Goal: Communication & Community: Answer question/provide support

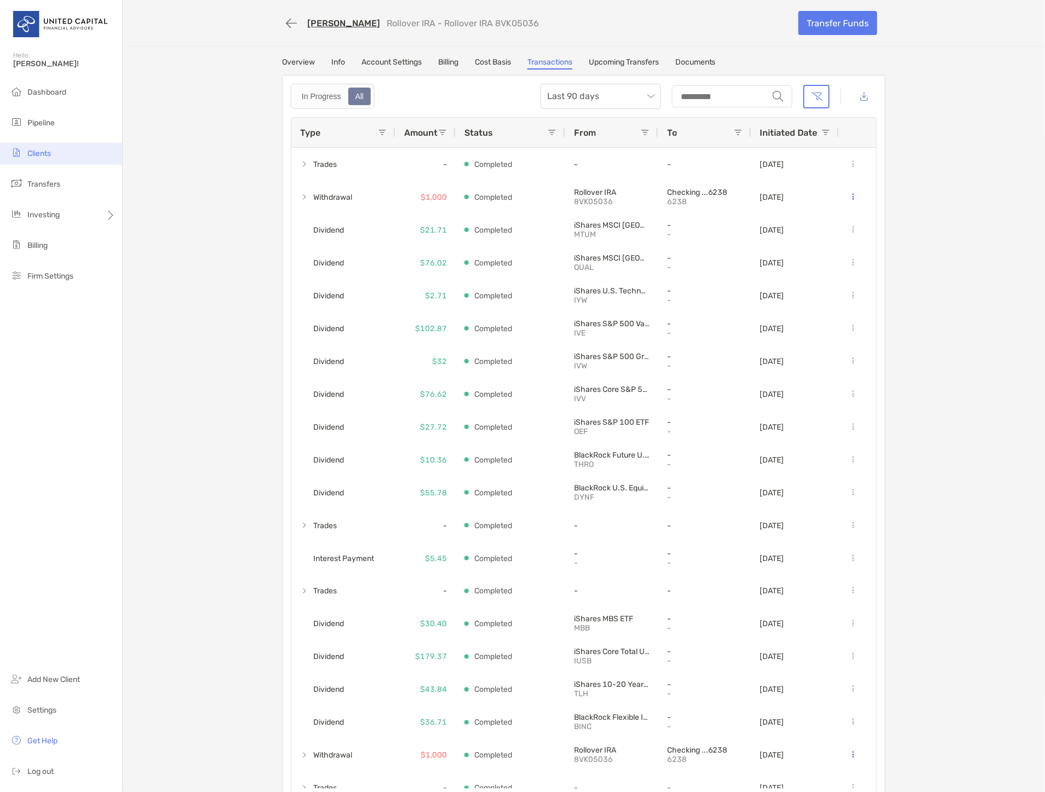
click at [34, 152] on span "Clients" at bounding box center [39, 153] width 24 height 9
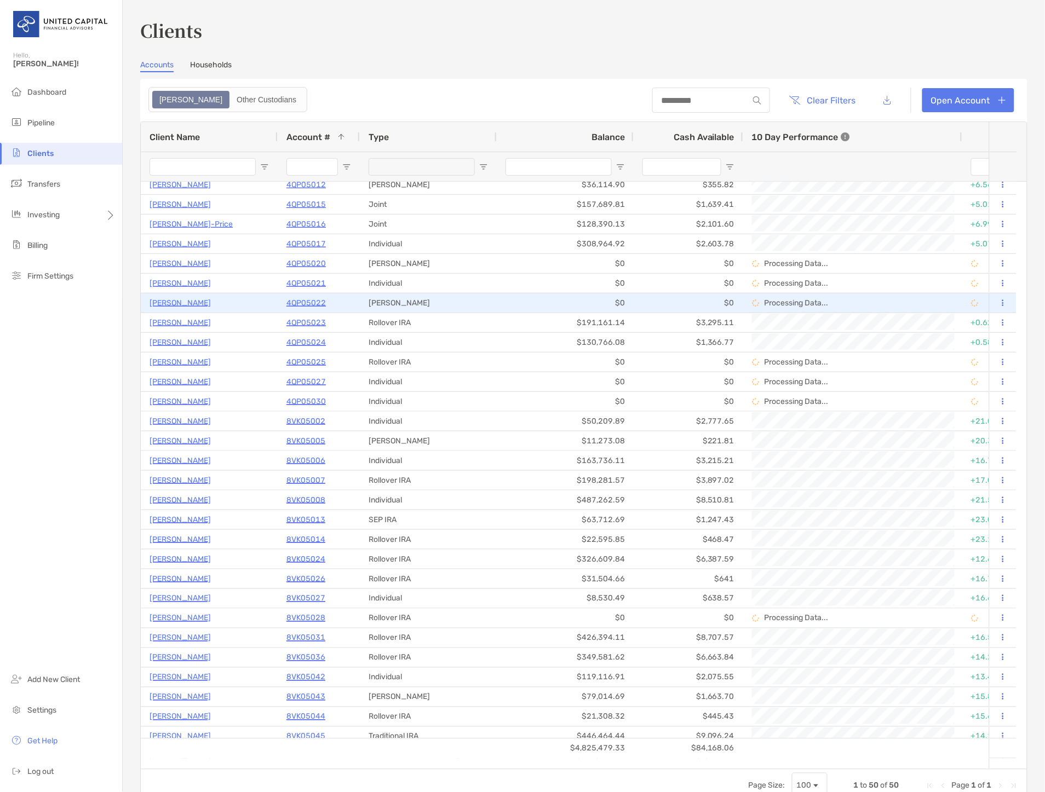
scroll to position [365, 0]
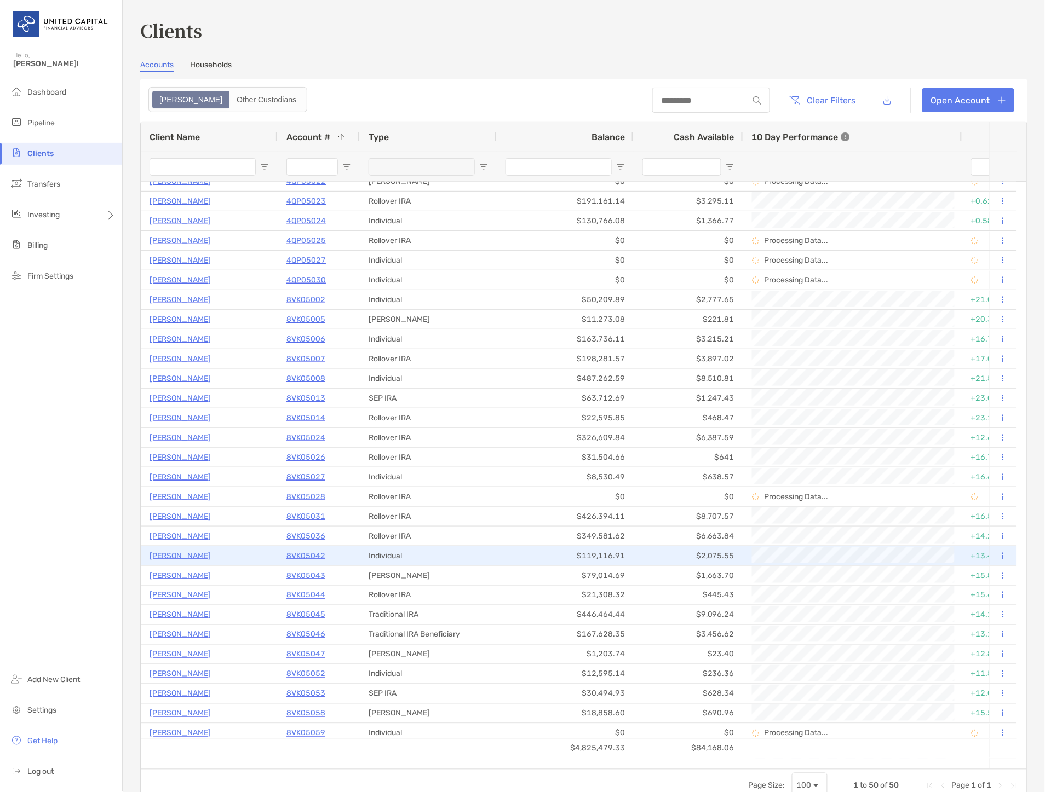
click at [175, 551] on p "Molly Fitzpatrick" at bounding box center [180, 556] width 61 height 14
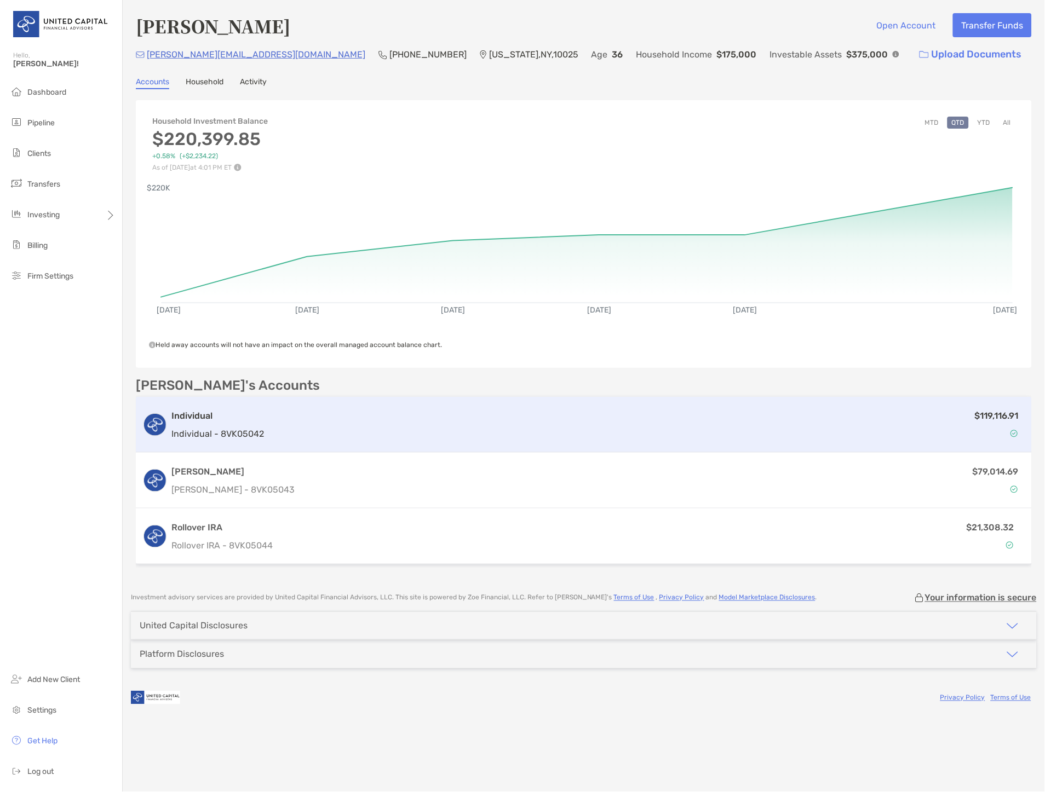
click at [329, 428] on div "$119,116.91" at bounding box center [646, 425] width 757 height 32
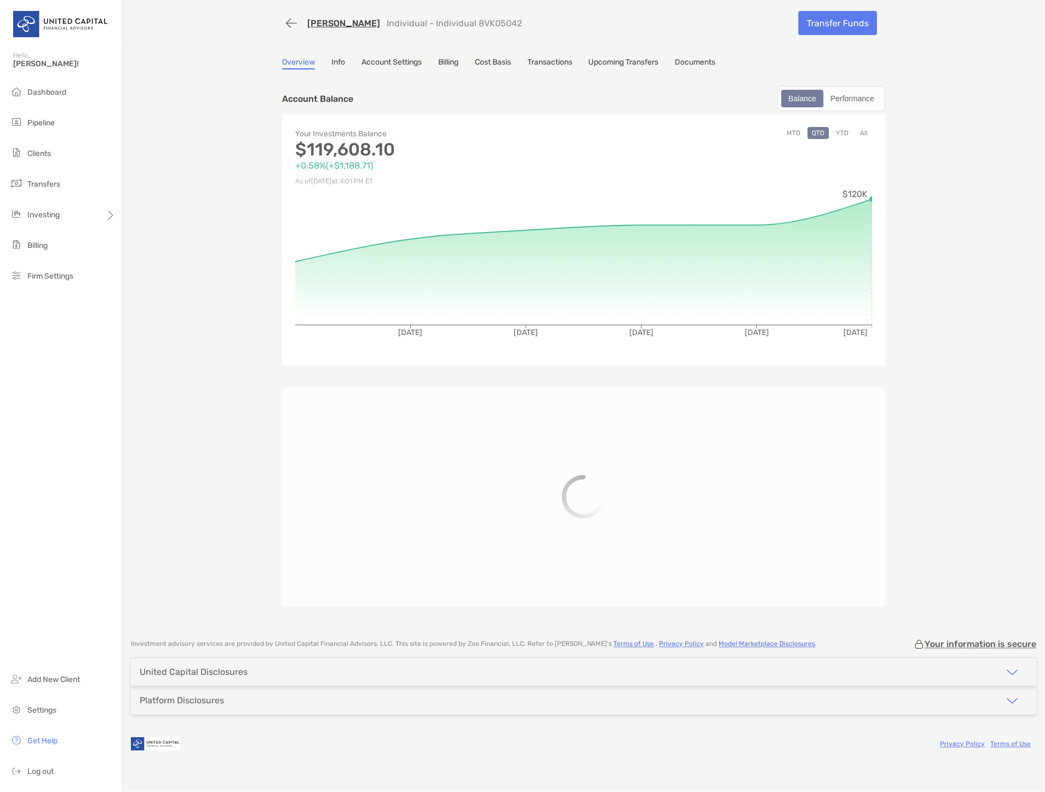
click at [494, 67] on link "Cost Basis" at bounding box center [493, 64] width 36 height 12
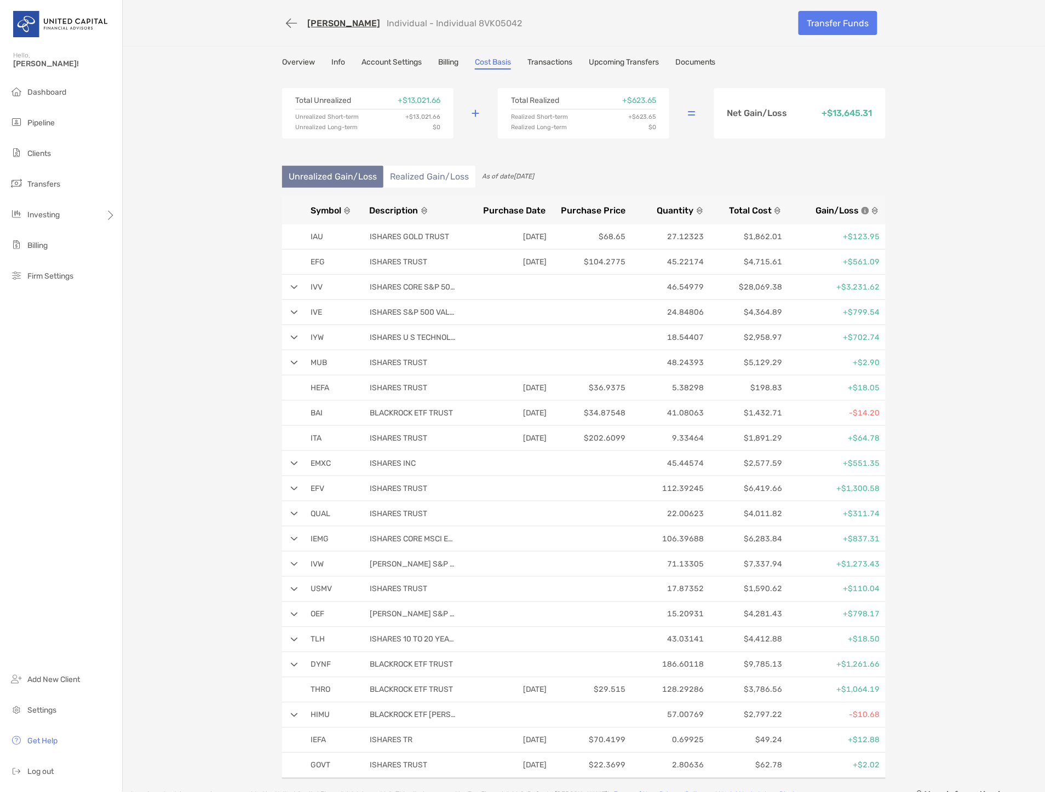
click at [435, 179] on li "Realized Gain/Loss" at bounding box center [429, 177] width 92 height 22
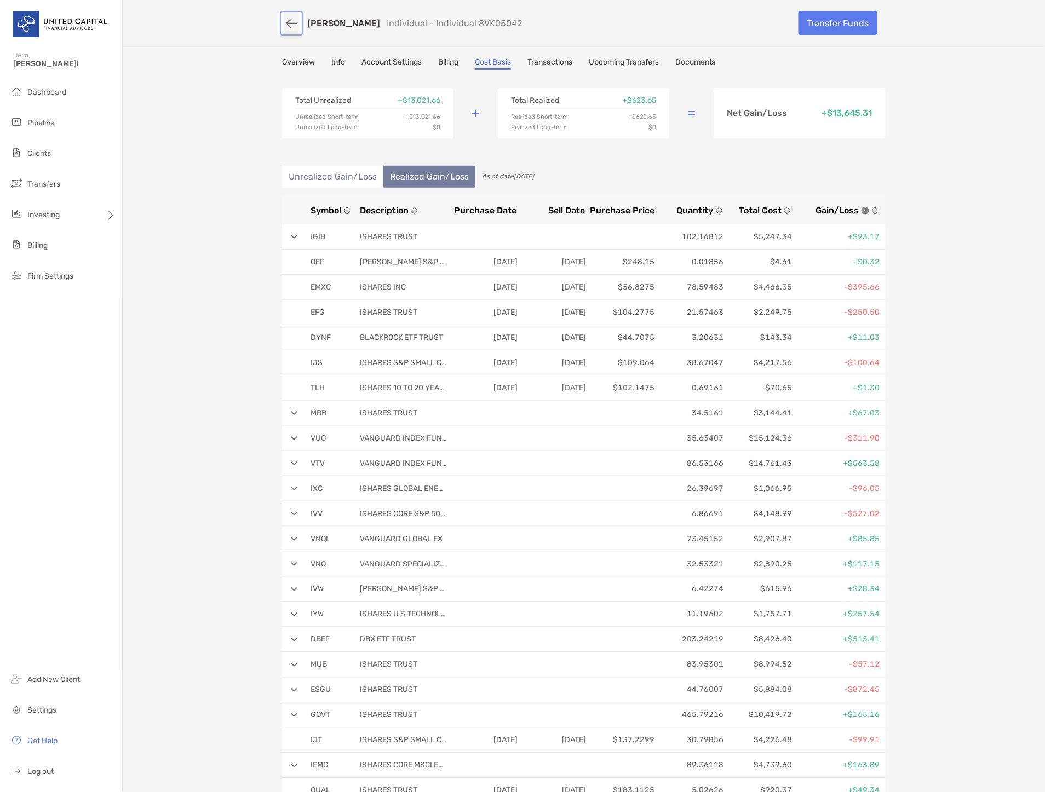
click at [289, 19] on button "button" at bounding box center [291, 23] width 19 height 20
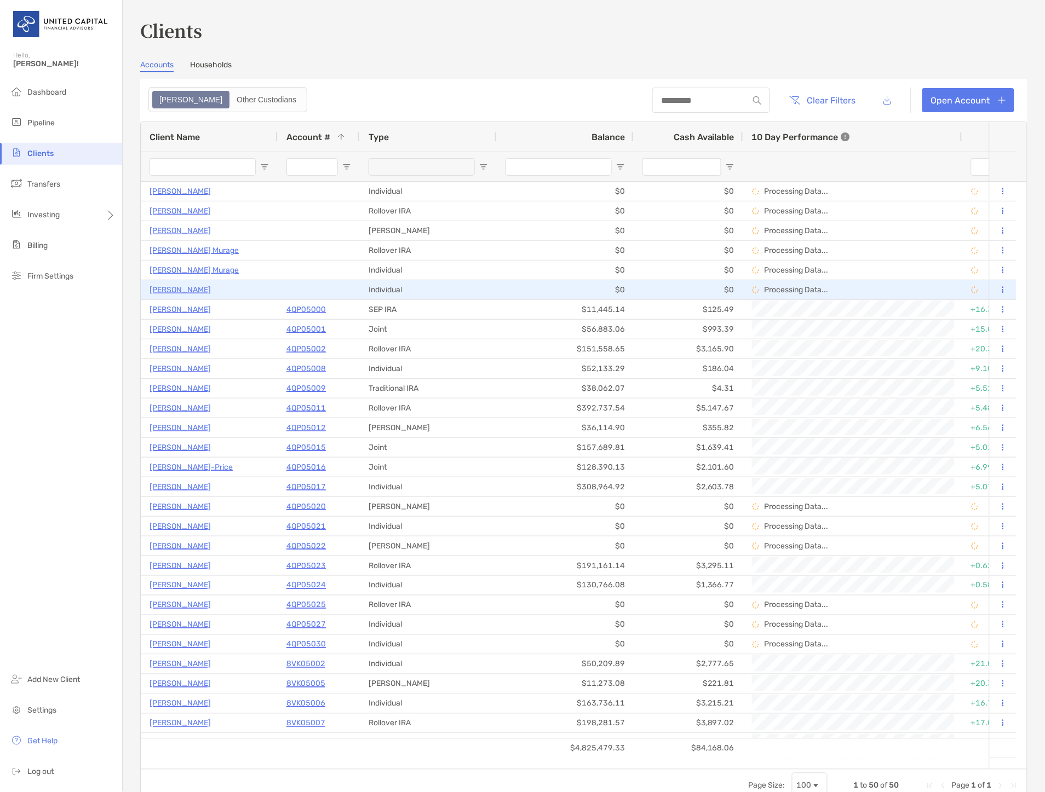
click at [182, 289] on p "Andrii Maksymov" at bounding box center [180, 290] width 61 height 14
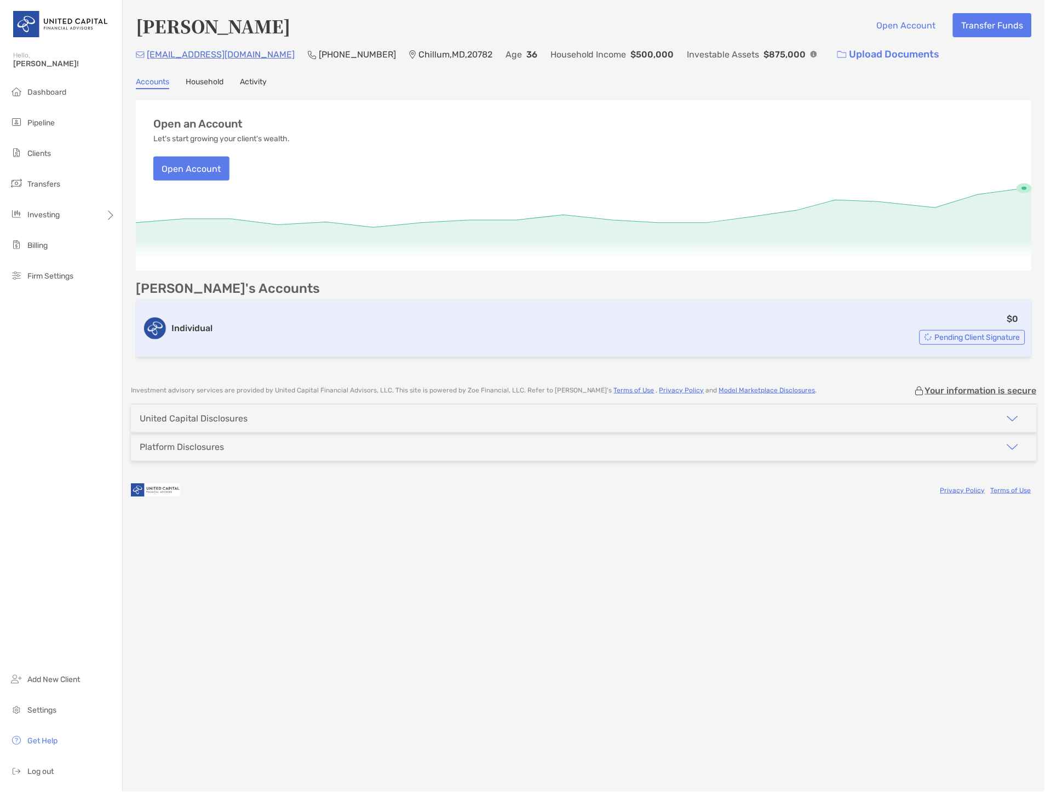
click at [312, 338] on div "$0 Pending Client Signature" at bounding box center [621, 328] width 808 height 33
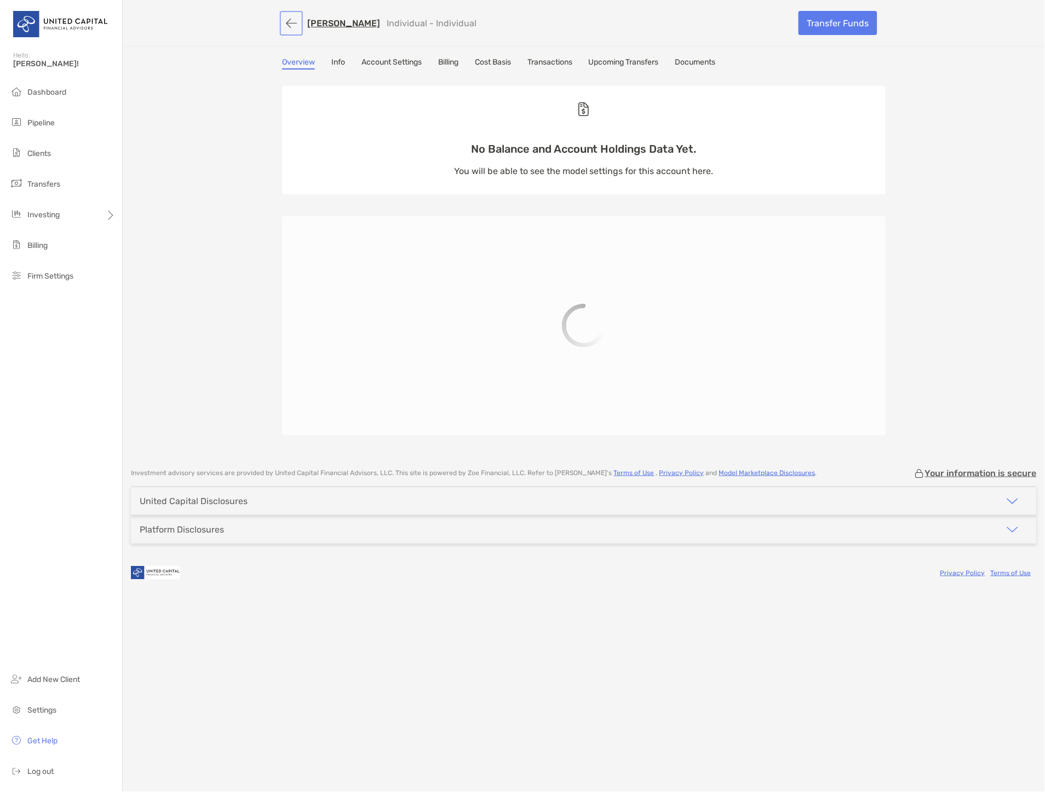
click at [296, 21] on button "button" at bounding box center [291, 23] width 19 height 20
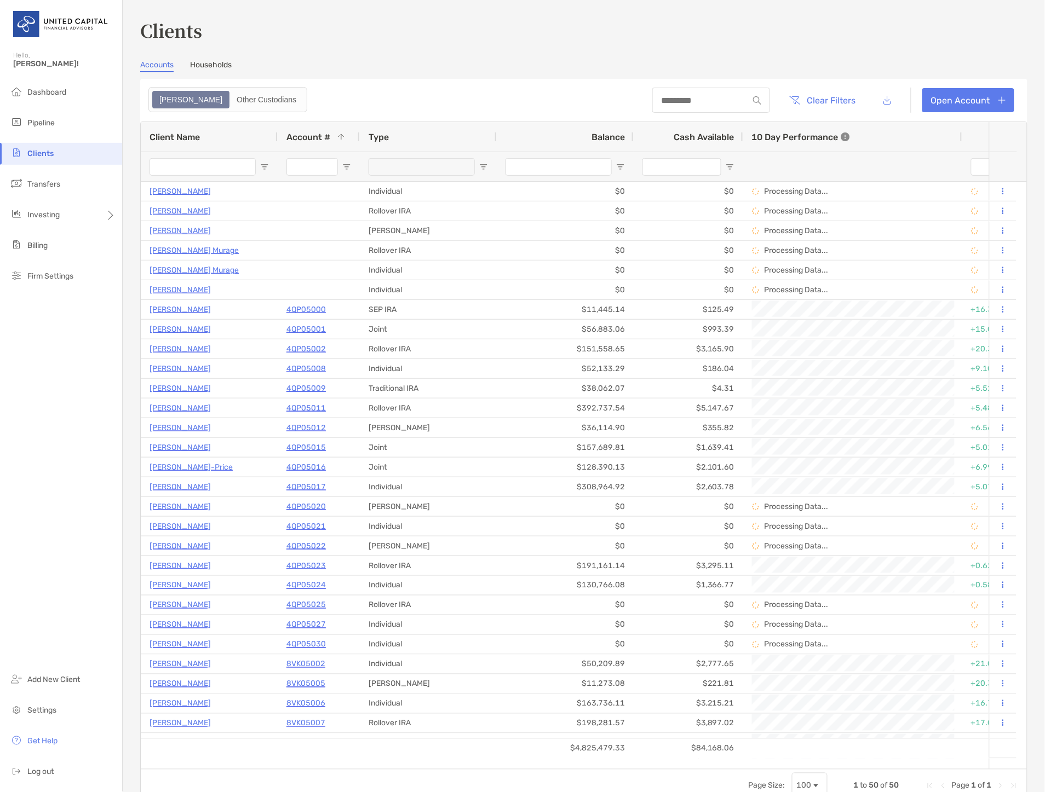
click at [54, 153] on li "Clients" at bounding box center [61, 154] width 122 height 22
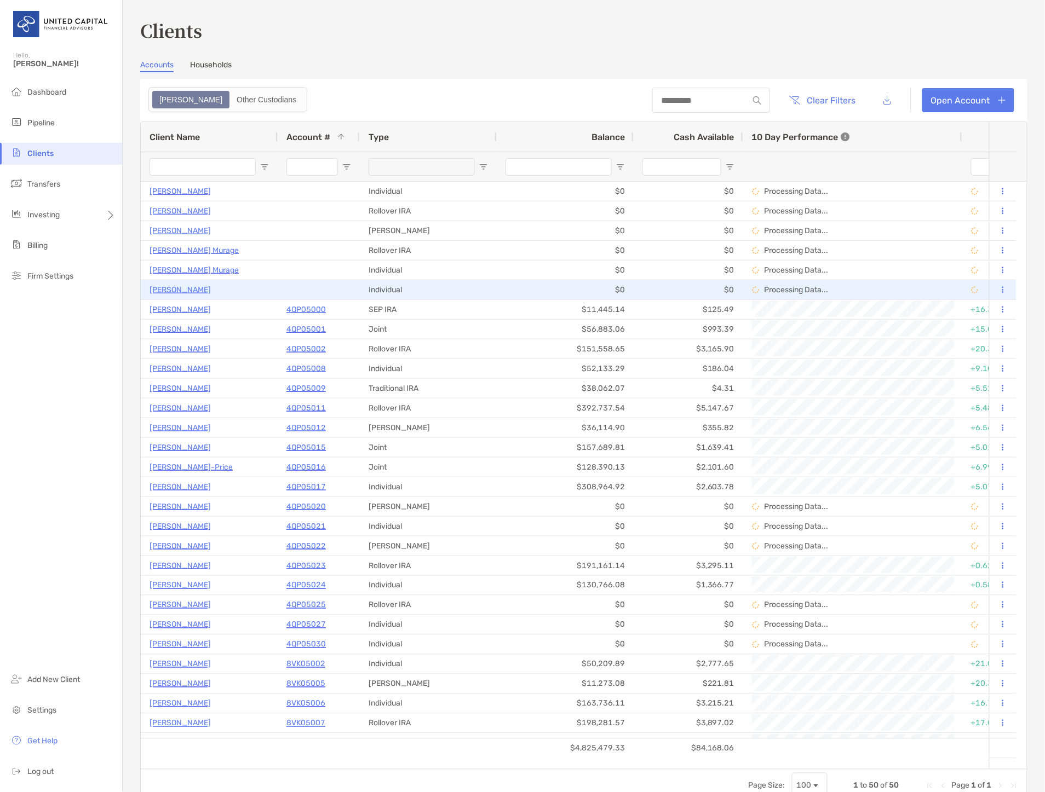
click at [176, 290] on p "Andrii Maksymov" at bounding box center [180, 290] width 61 height 14
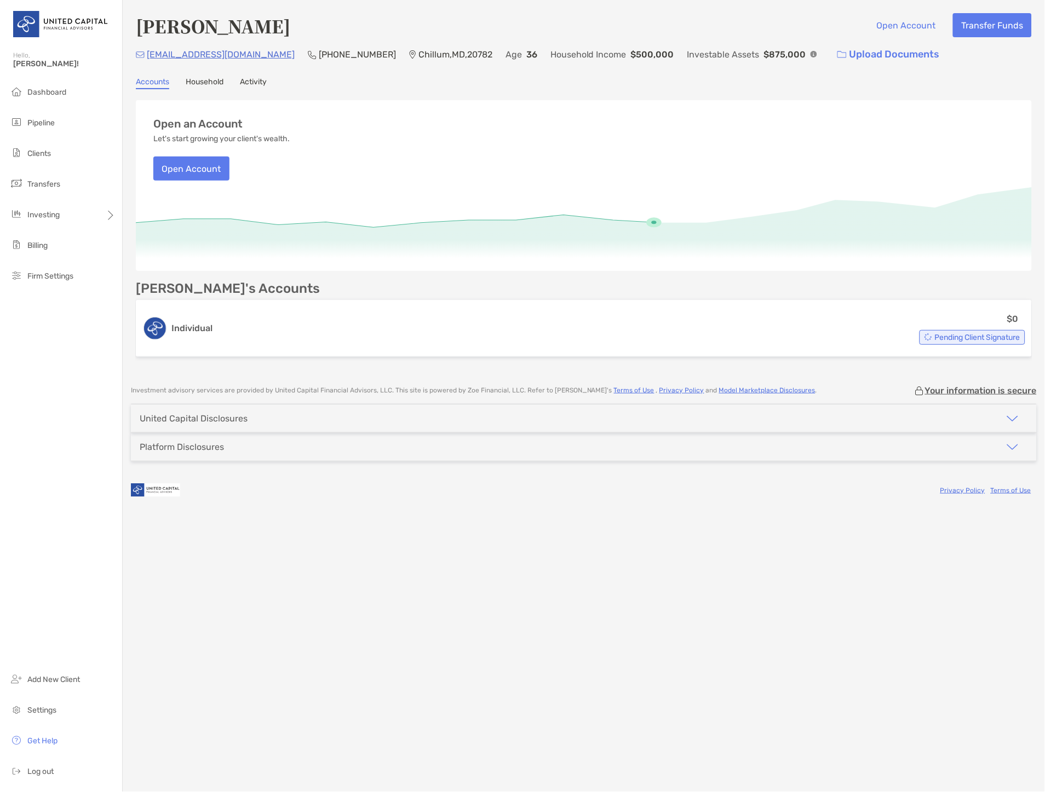
click at [260, 77] on link "Activity" at bounding box center [253, 83] width 27 height 12
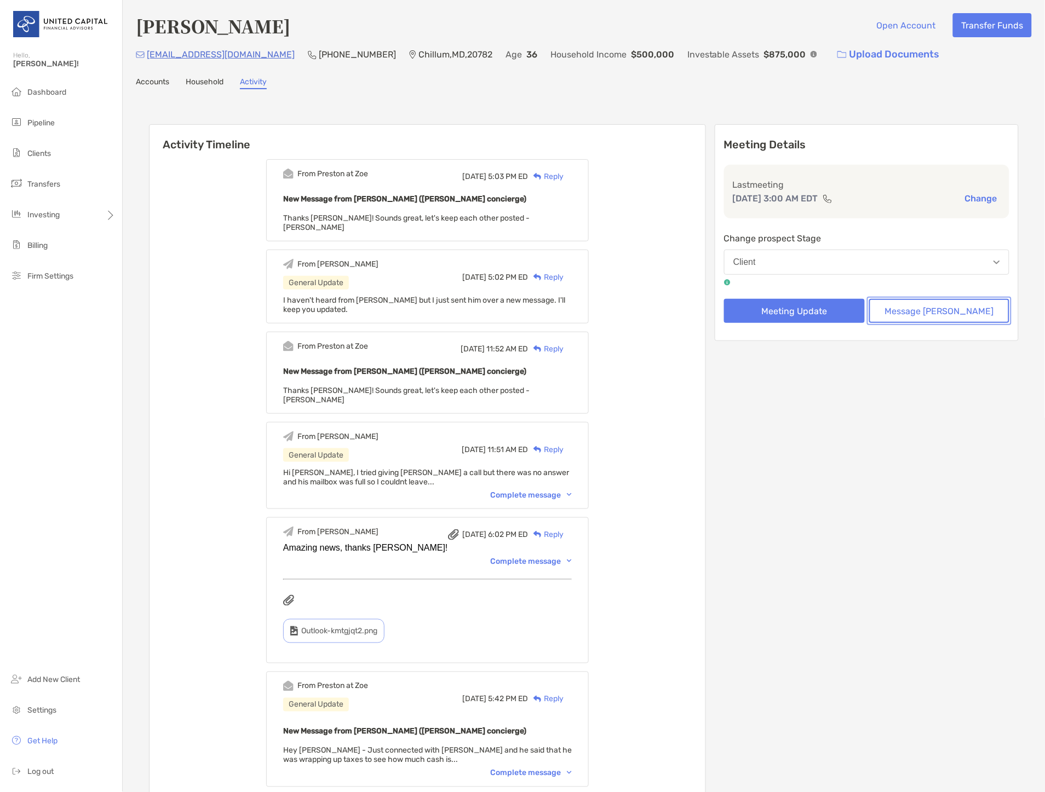
click at [922, 307] on button "Message [PERSON_NAME]" at bounding box center [939, 311] width 141 height 24
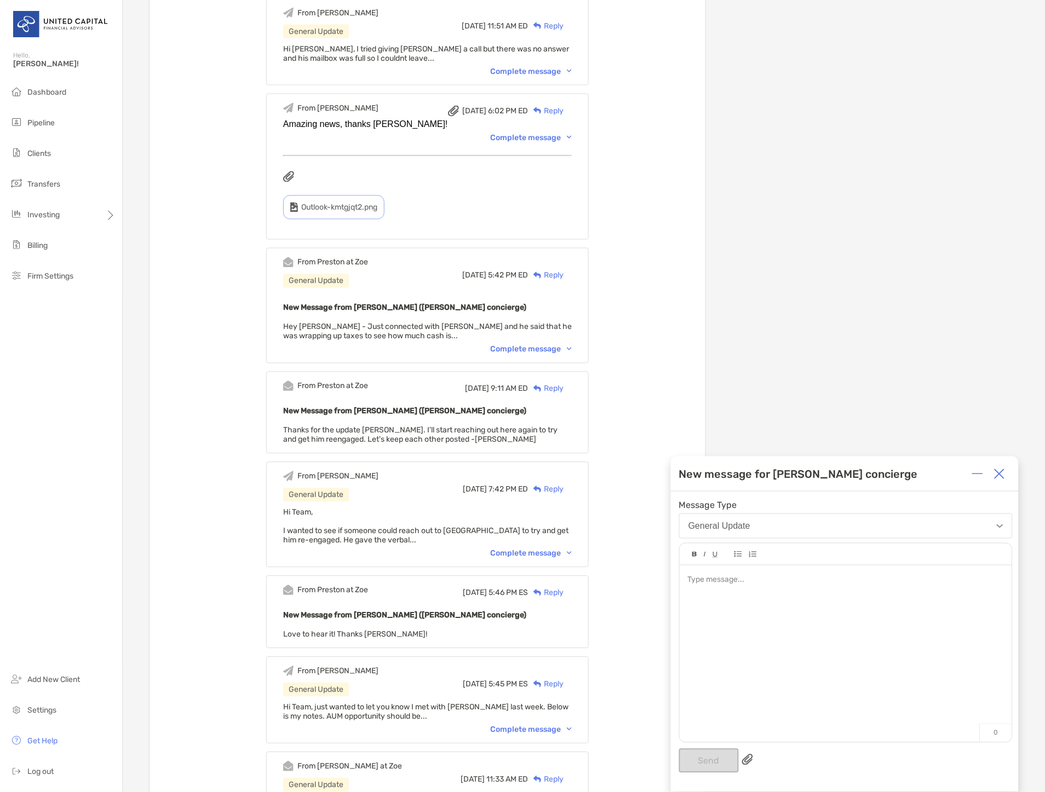
scroll to position [426, 0]
click at [534, 699] on div "From McKenzie General Update Mon, Nov 18 2024 5:45 PM ES Reply Hi Team, just wa…" at bounding box center [427, 699] width 323 height 87
click at [535, 724] on div "Complete message" at bounding box center [531, 728] width 82 height 9
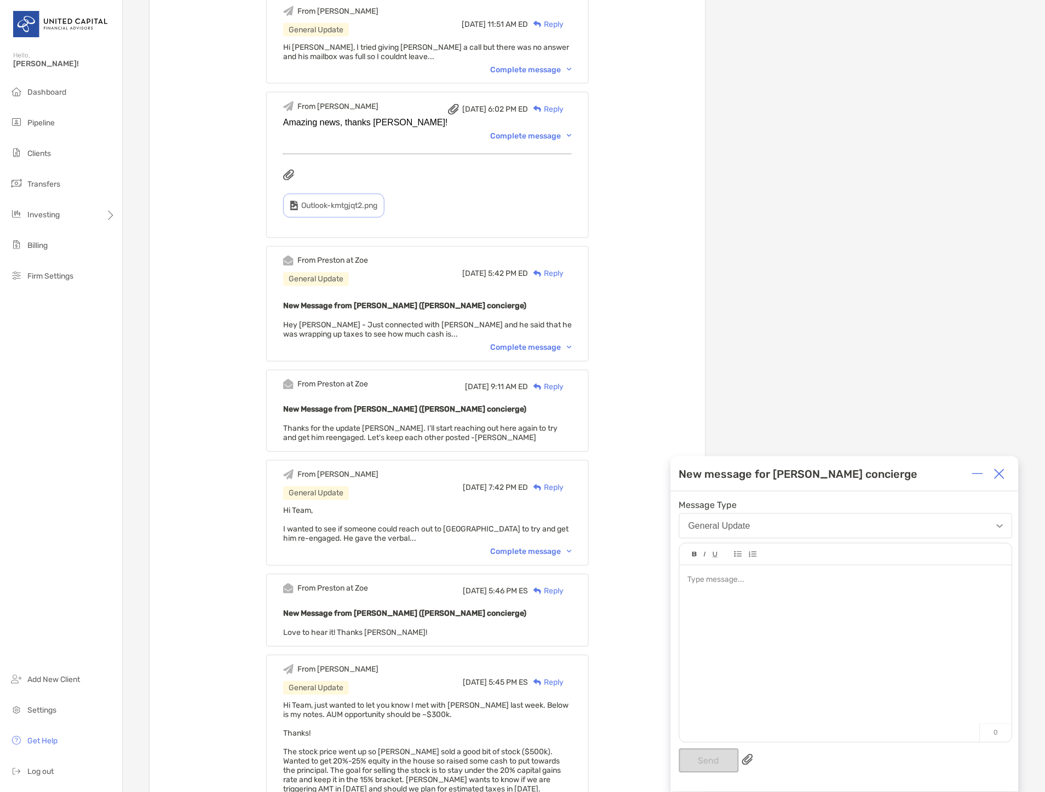
click at [751, 627] on div at bounding box center [846, 649] width 332 height 166
click at [713, 579] on span "**********" at bounding box center [845, 585] width 315 height 19
click at [741, 581] on span "**********" at bounding box center [845, 585] width 315 height 19
click at [889, 588] on div "**********" at bounding box center [845, 585] width 315 height 23
click at [909, 596] on div "**********" at bounding box center [845, 585] width 315 height 23
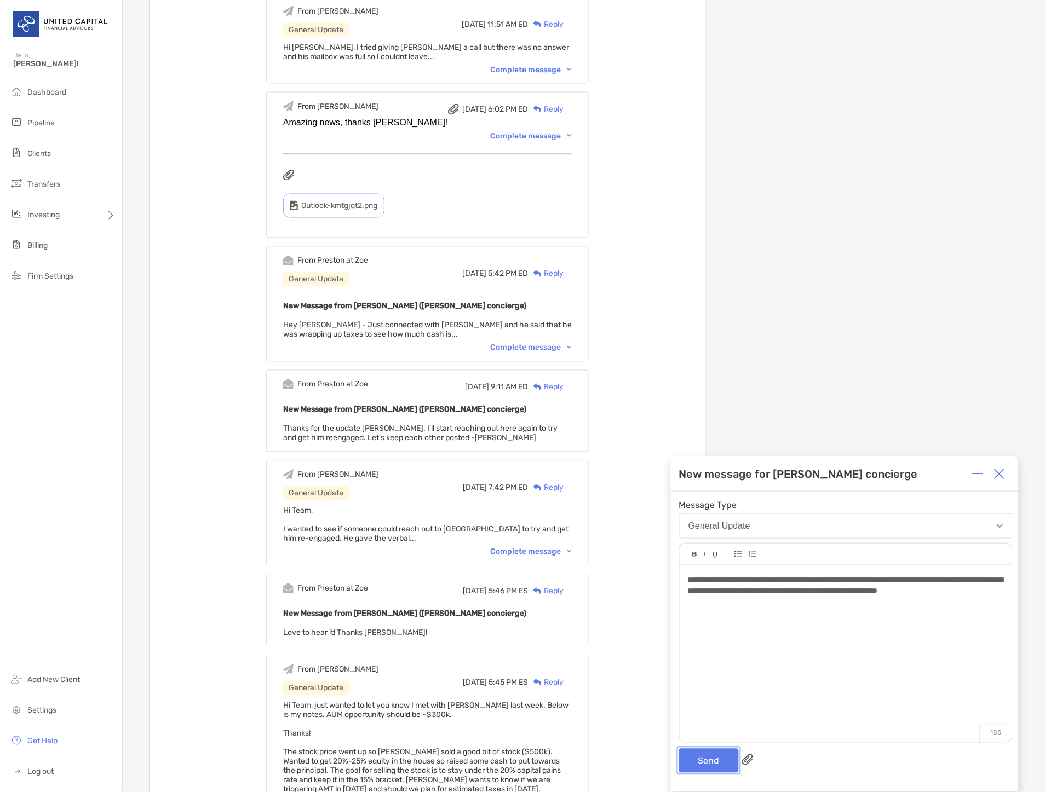
click at [705, 751] on button "Send" at bounding box center [709, 761] width 60 height 24
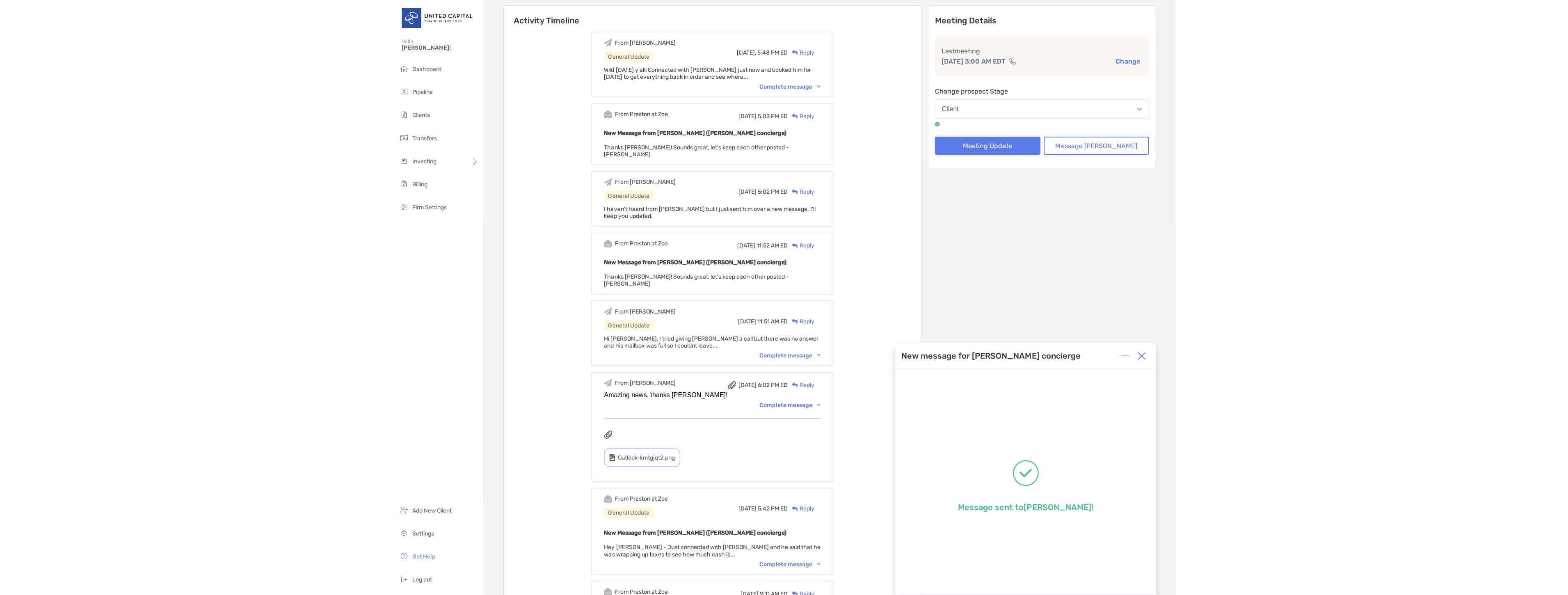
scroll to position [0, 0]
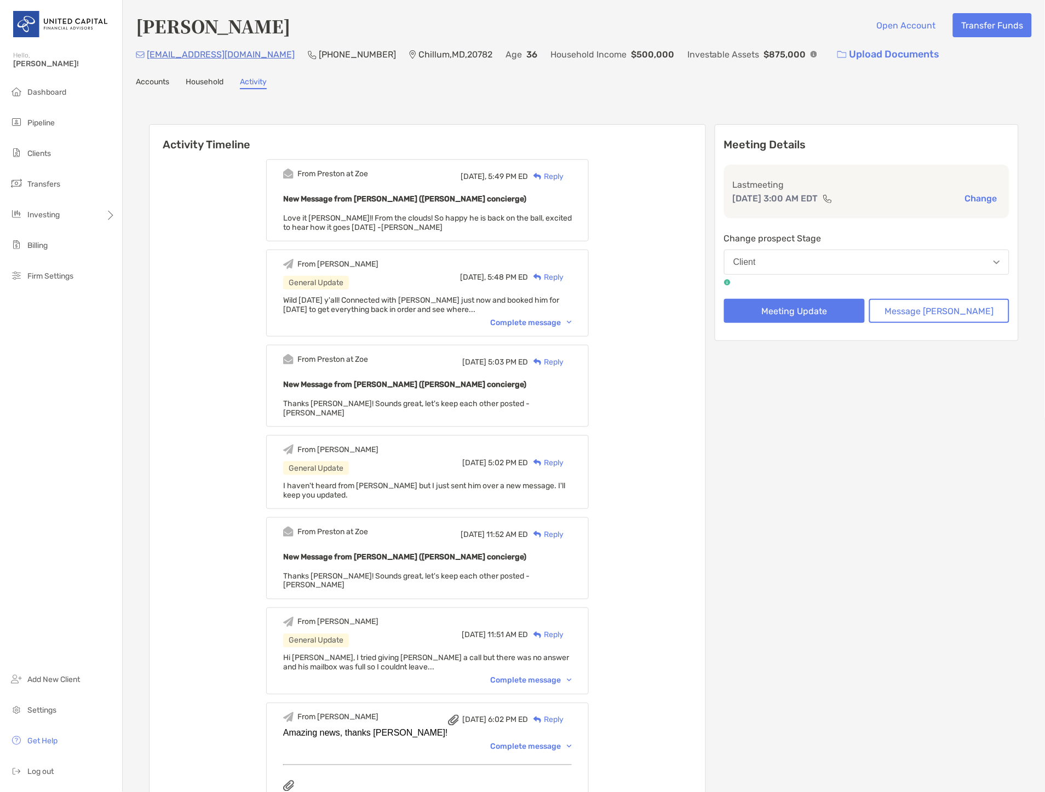
drag, startPoint x: 304, startPoint y: 30, endPoint x: 207, endPoint y: 31, distance: 96.9
click at [207, 31] on div "Andrii Maksymov Open Account Transfer Funds" at bounding box center [584, 25] width 896 height 25
copy h4 "Maksymov"
click at [272, 52] on div "andrii.maksymov@gmail.com (504) 952-1449 Chillum , MD , 20782 Age 36 Household …" at bounding box center [584, 55] width 896 height 24
drag, startPoint x: 266, startPoint y: 53, endPoint x: 147, endPoint y: 55, distance: 119.4
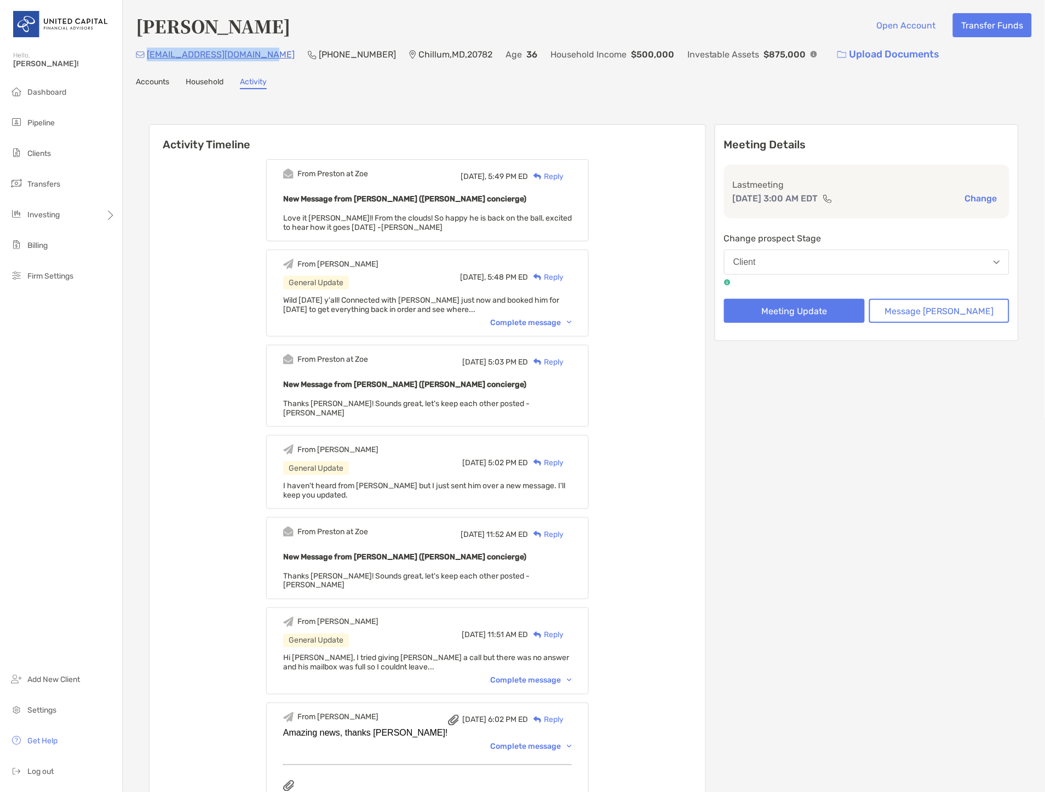
click at [147, 55] on div "andrii.maksymov@gmail.com (504) 952-1449 Chillum , MD , 20782 Age 36 Household …" at bounding box center [584, 55] width 896 height 24
copy p "andrii.maksymov@gmail.com"
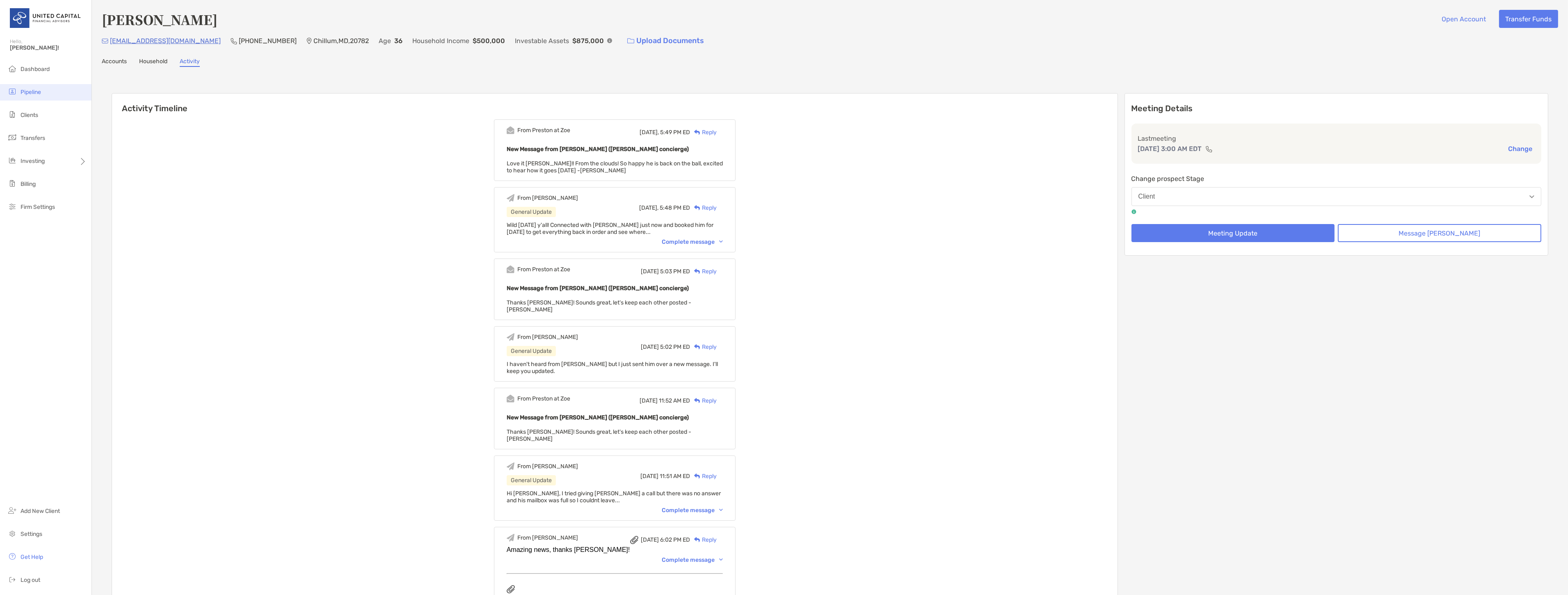
click at [43, 94] on li "Pipeline" at bounding box center [46, 92] width 91 height 16
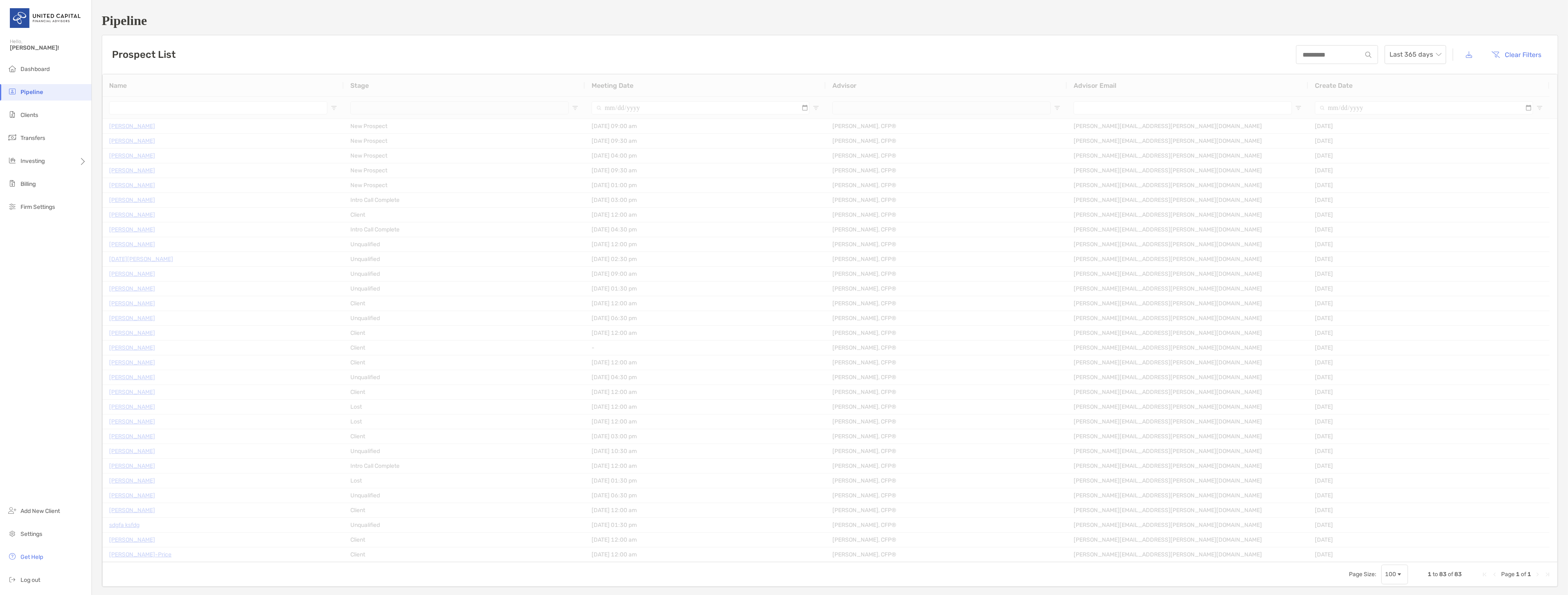
type input "**********"
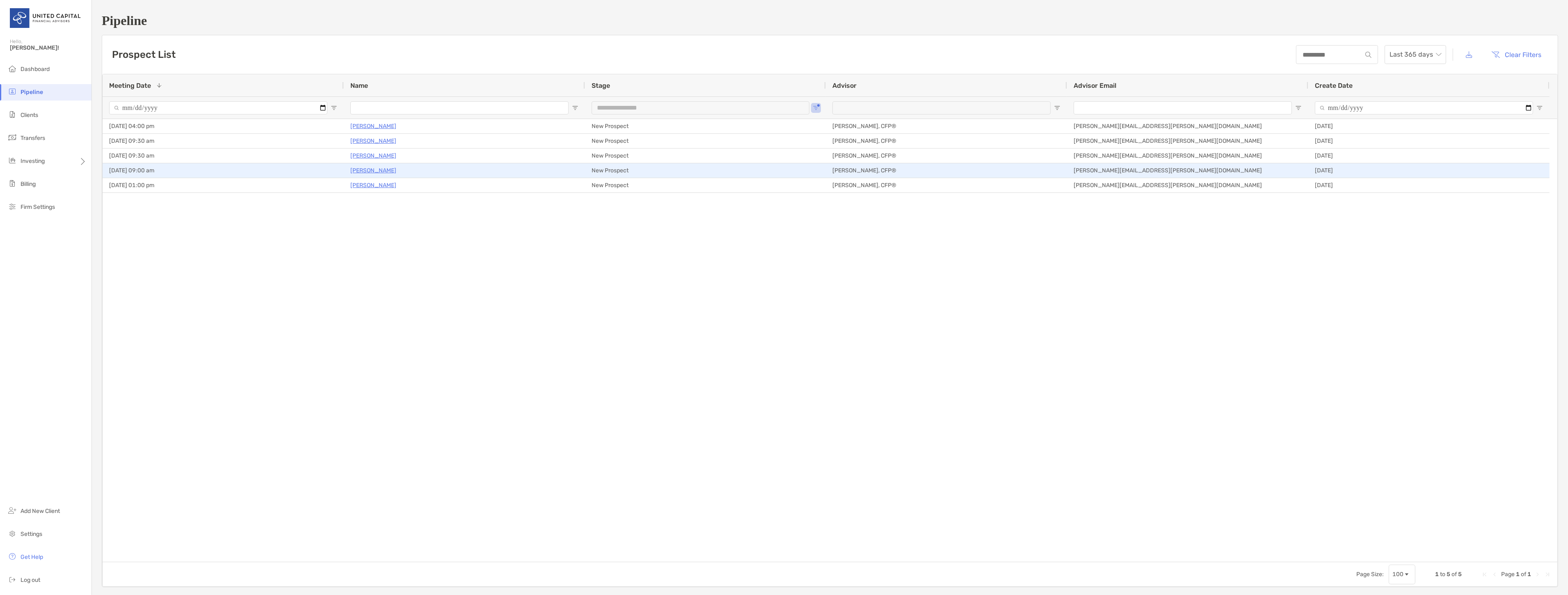
click at [372, 170] on p "Norene Lahr" at bounding box center [373, 171] width 46 height 10
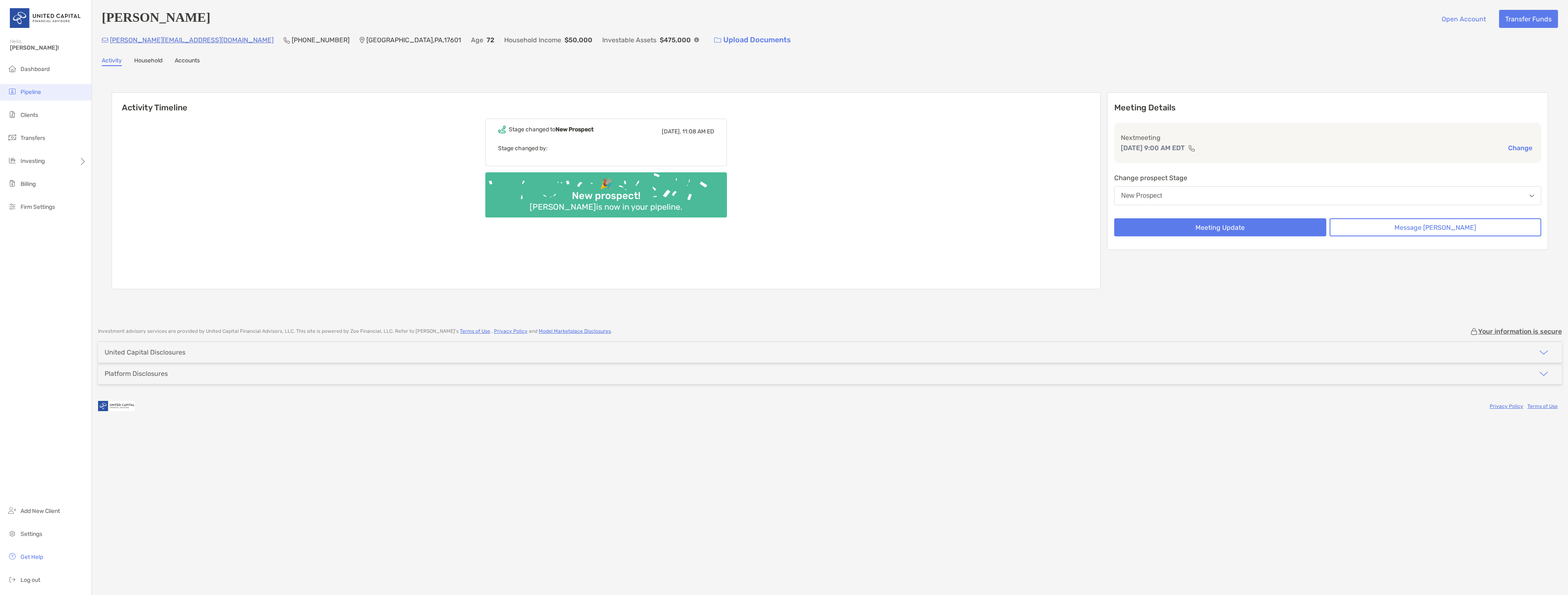
click at [60, 92] on li "Pipeline" at bounding box center [46, 92] width 91 height 16
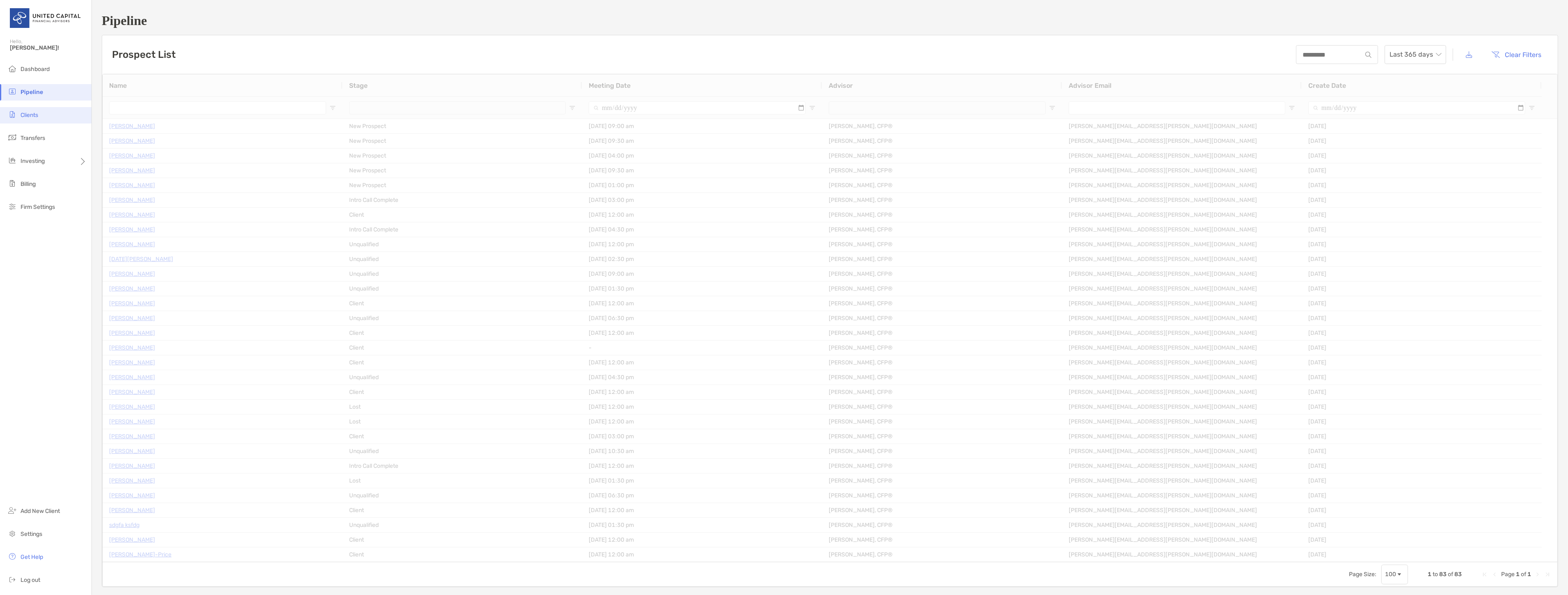
type input "**********"
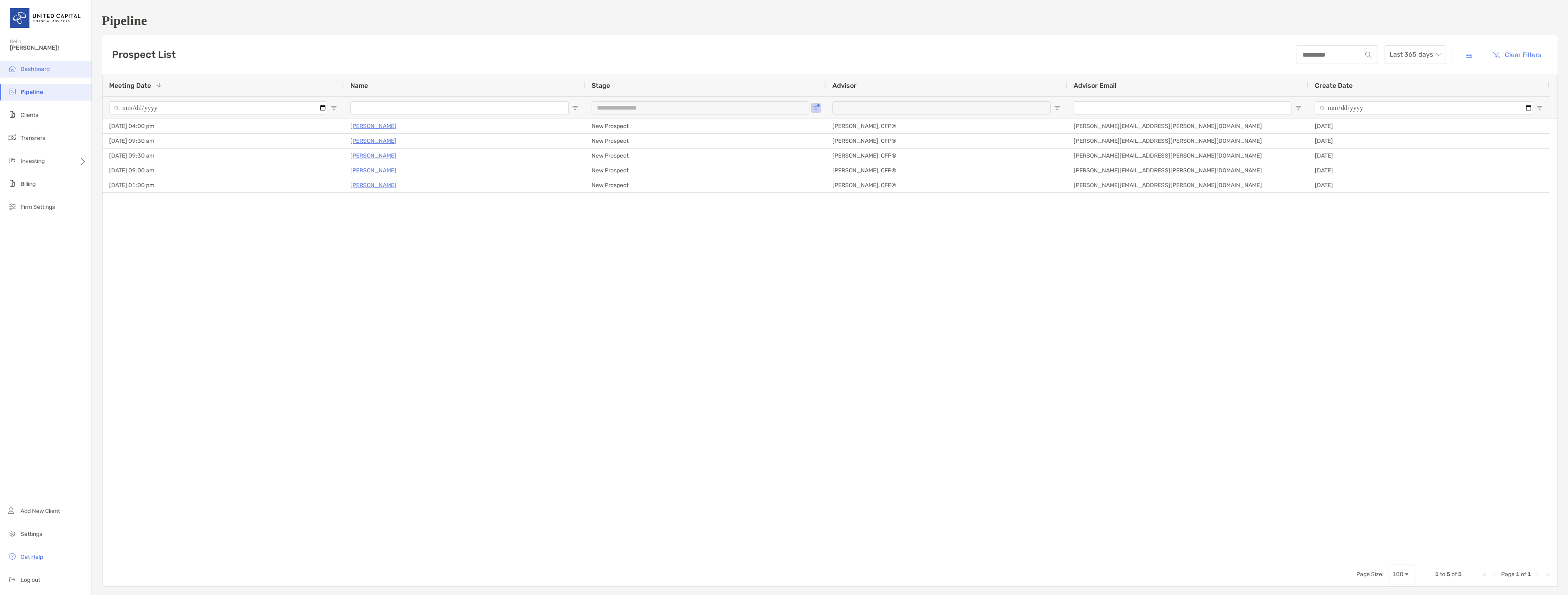
click at [48, 71] on span "Dashboard" at bounding box center [34, 69] width 29 height 7
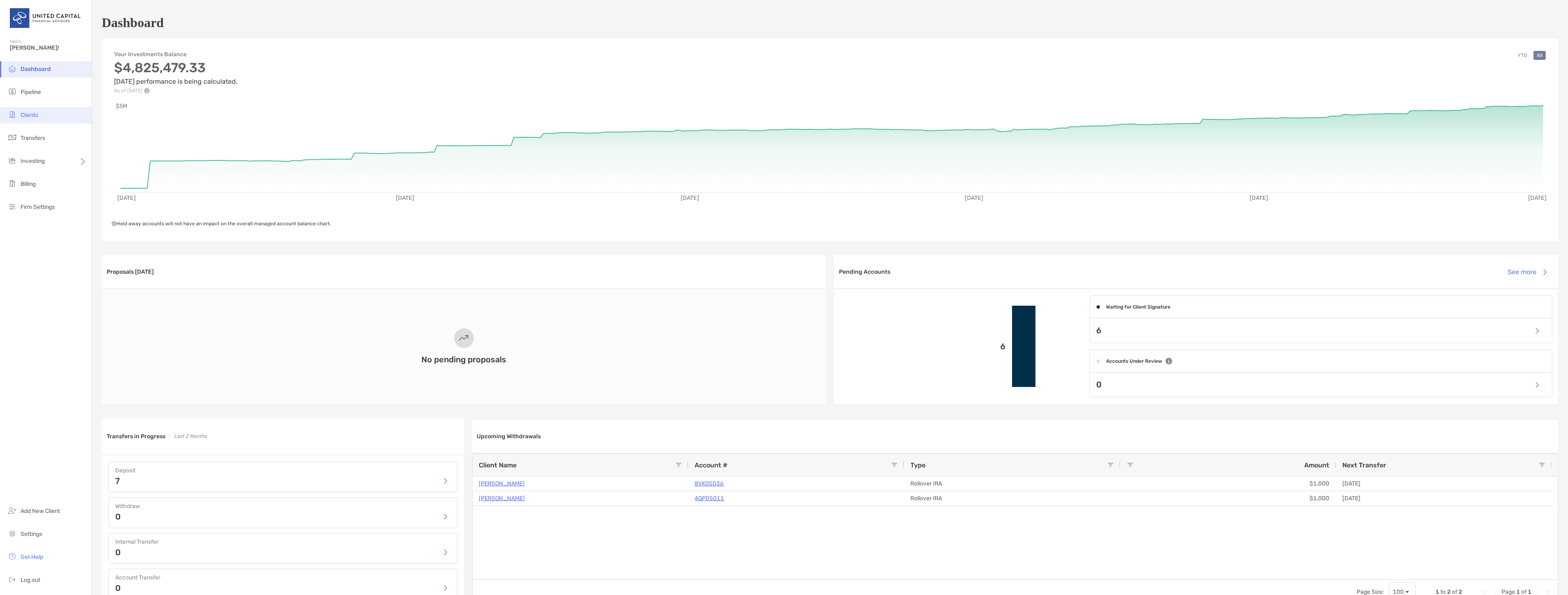
click at [45, 121] on li "Clients" at bounding box center [46, 115] width 91 height 16
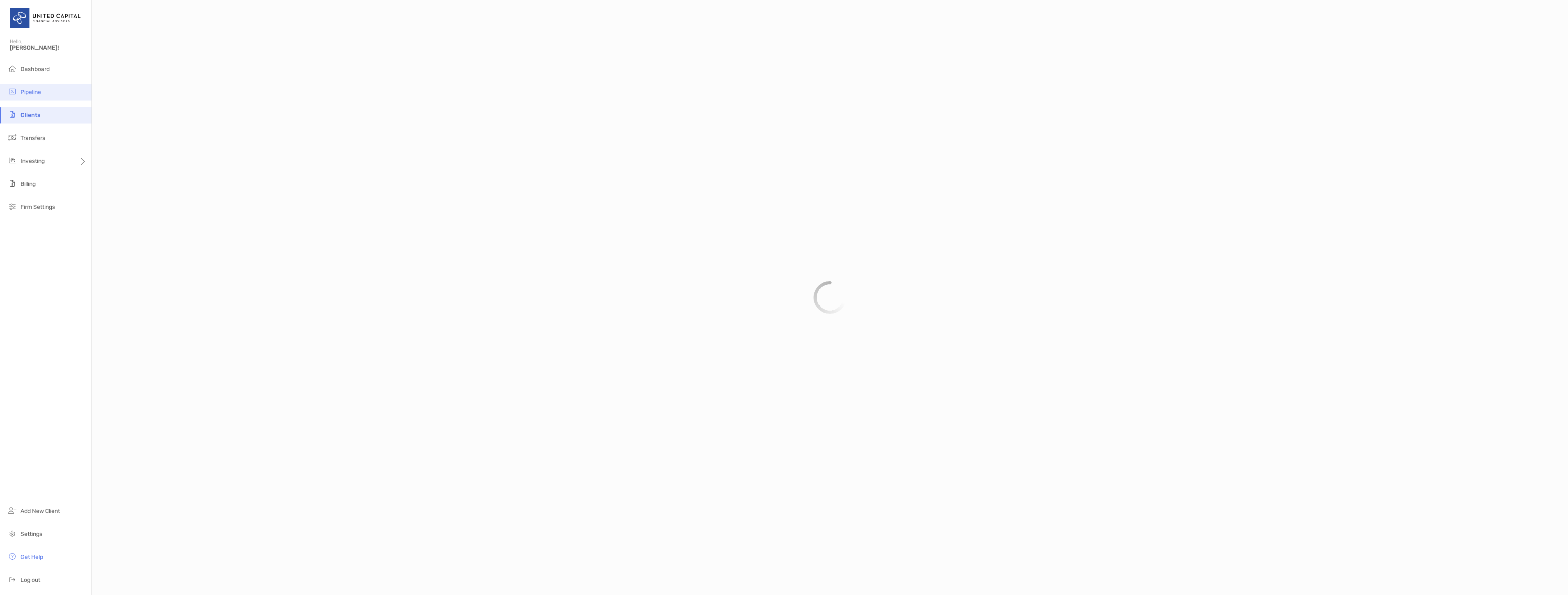
click at [41, 93] on li "Pipeline" at bounding box center [46, 92] width 91 height 16
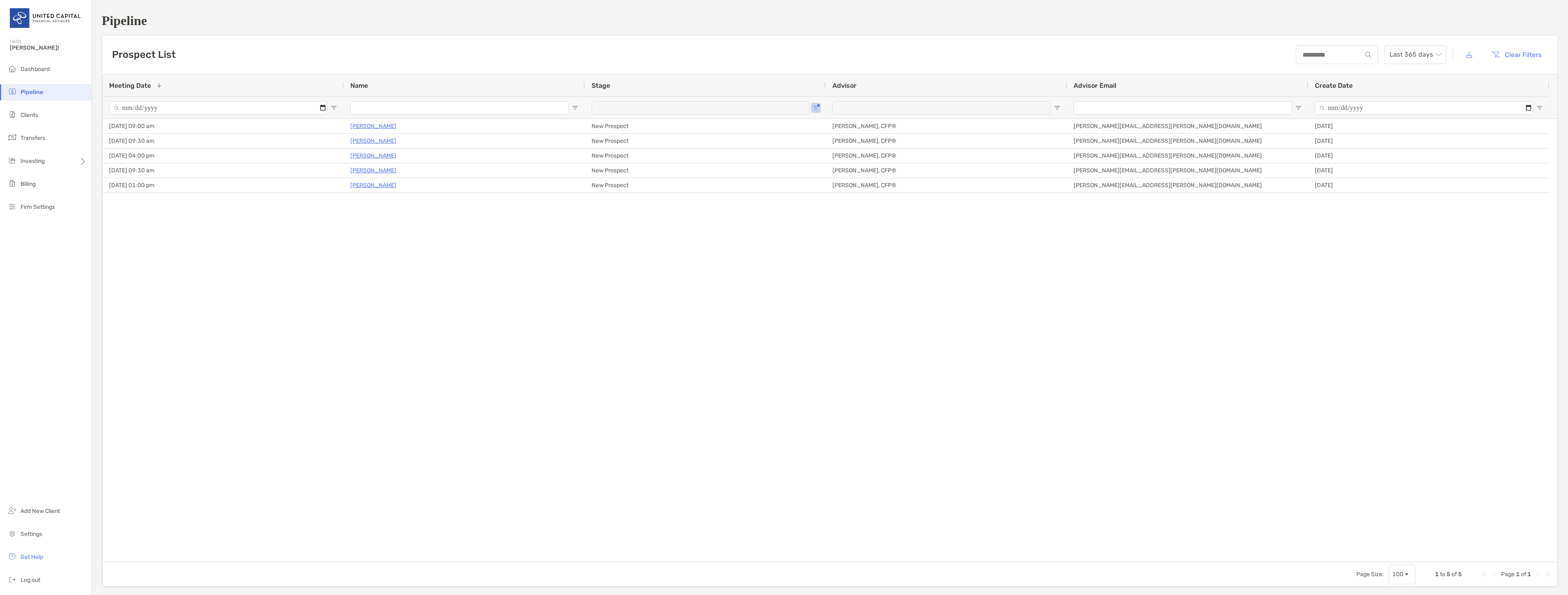
type input "**********"
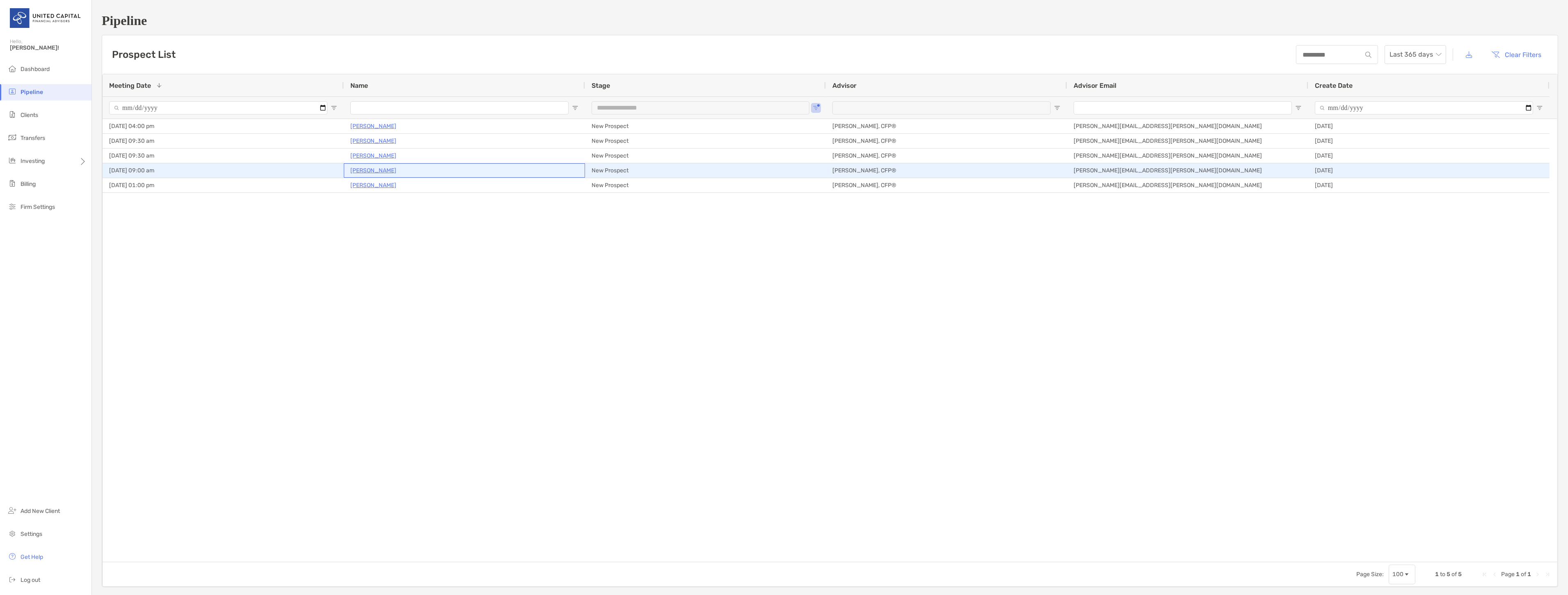
click at [360, 169] on p "Norene Lahr" at bounding box center [373, 171] width 46 height 10
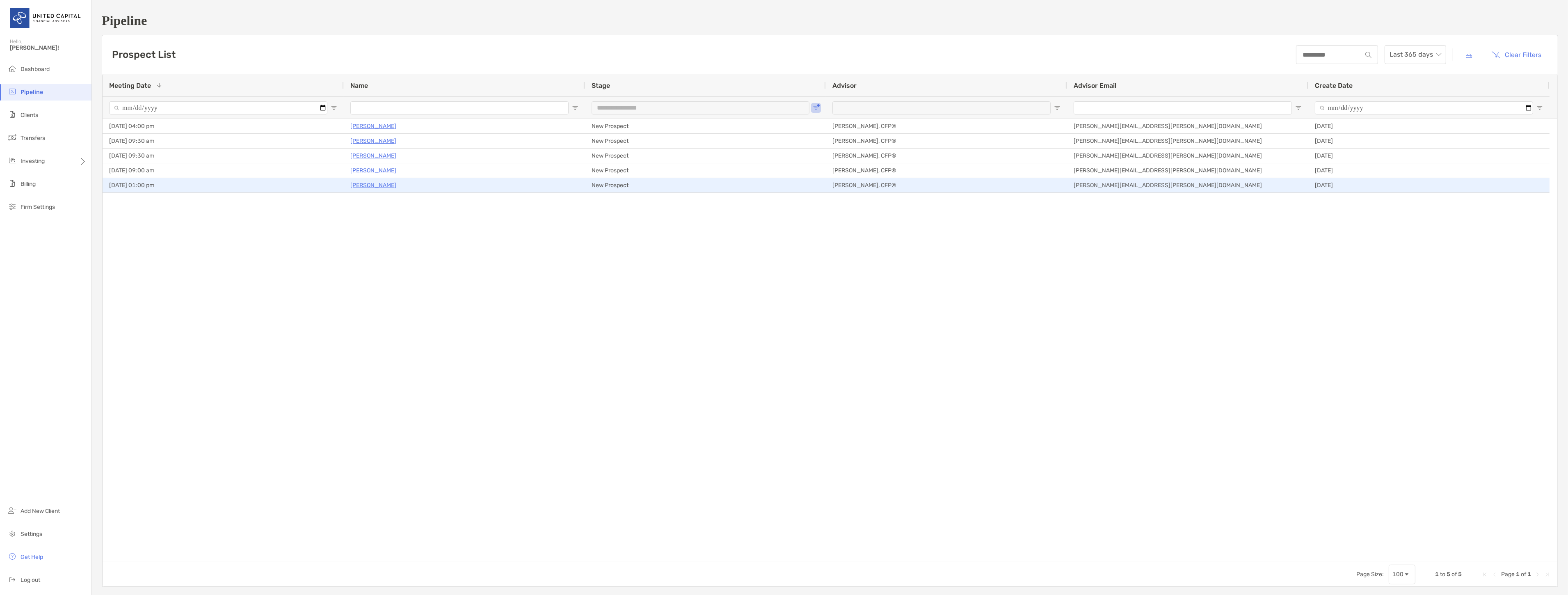
click at [379, 186] on p "Luisa Isaza" at bounding box center [373, 185] width 46 height 10
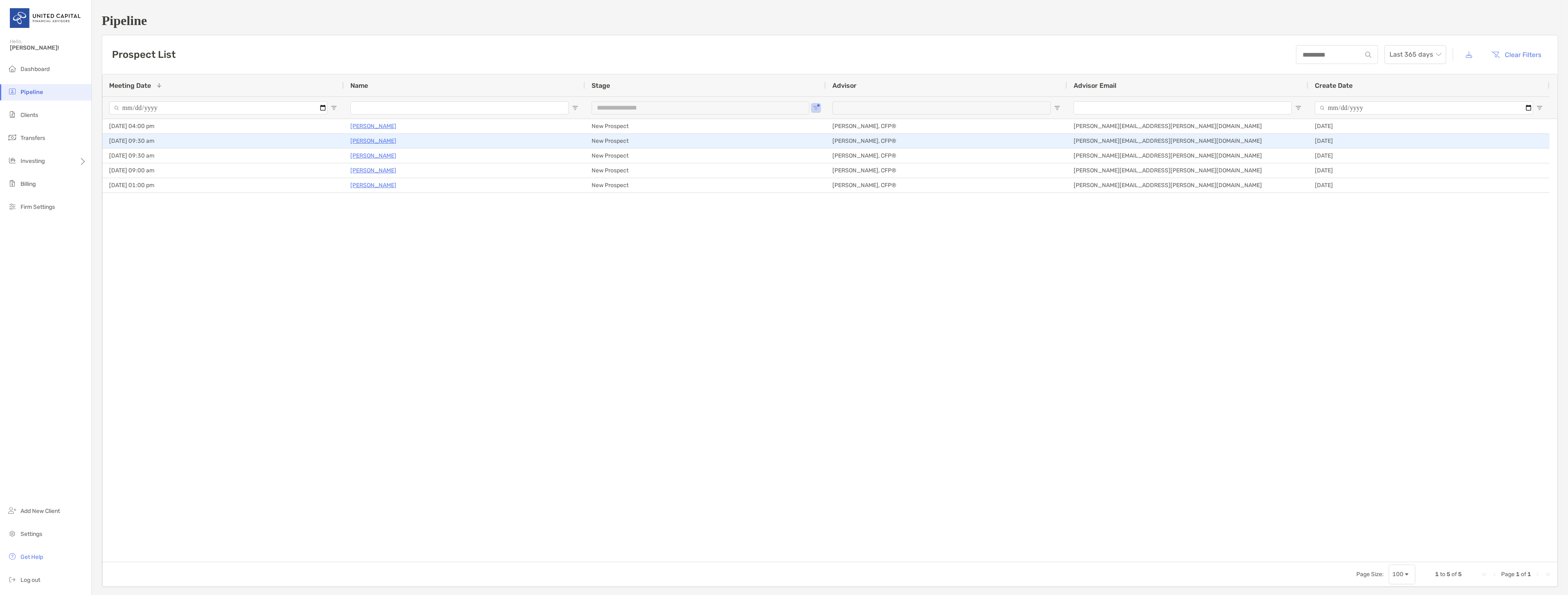
click at [378, 139] on p "Annika Sougstad" at bounding box center [373, 141] width 46 height 10
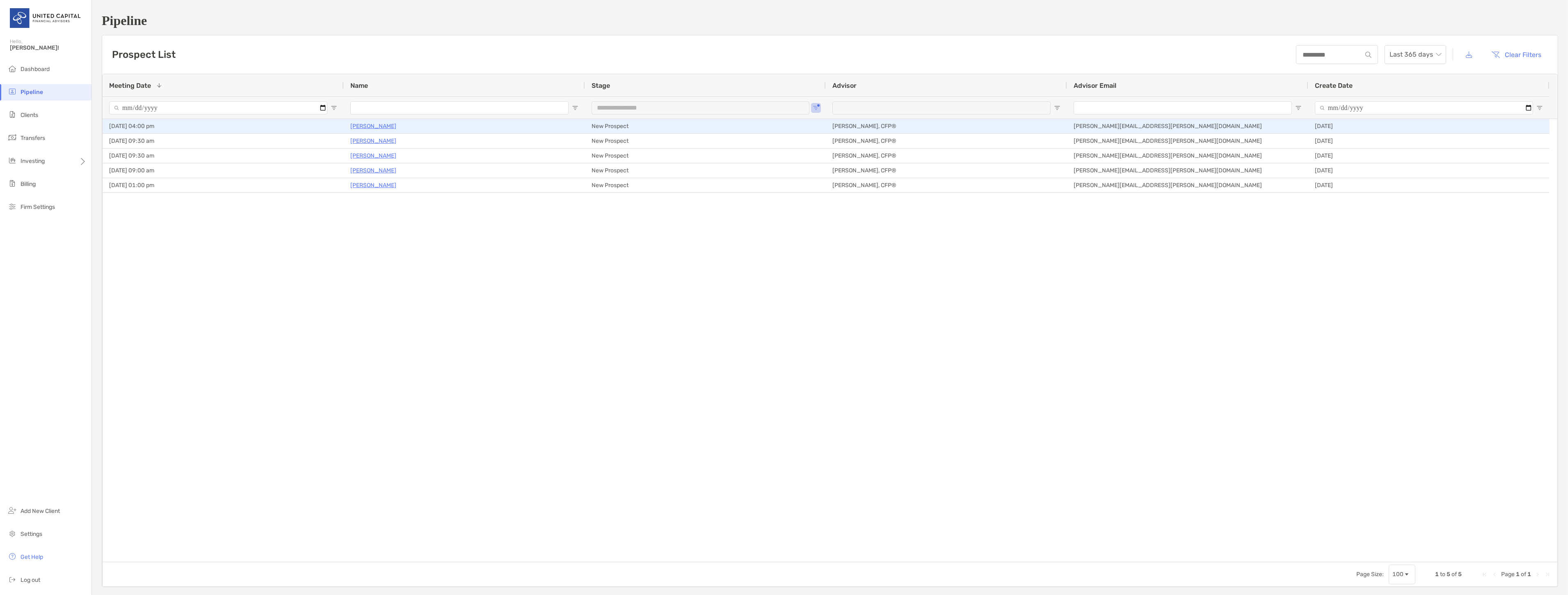
click at [380, 124] on p "Viviana Milazzo" at bounding box center [373, 127] width 46 height 10
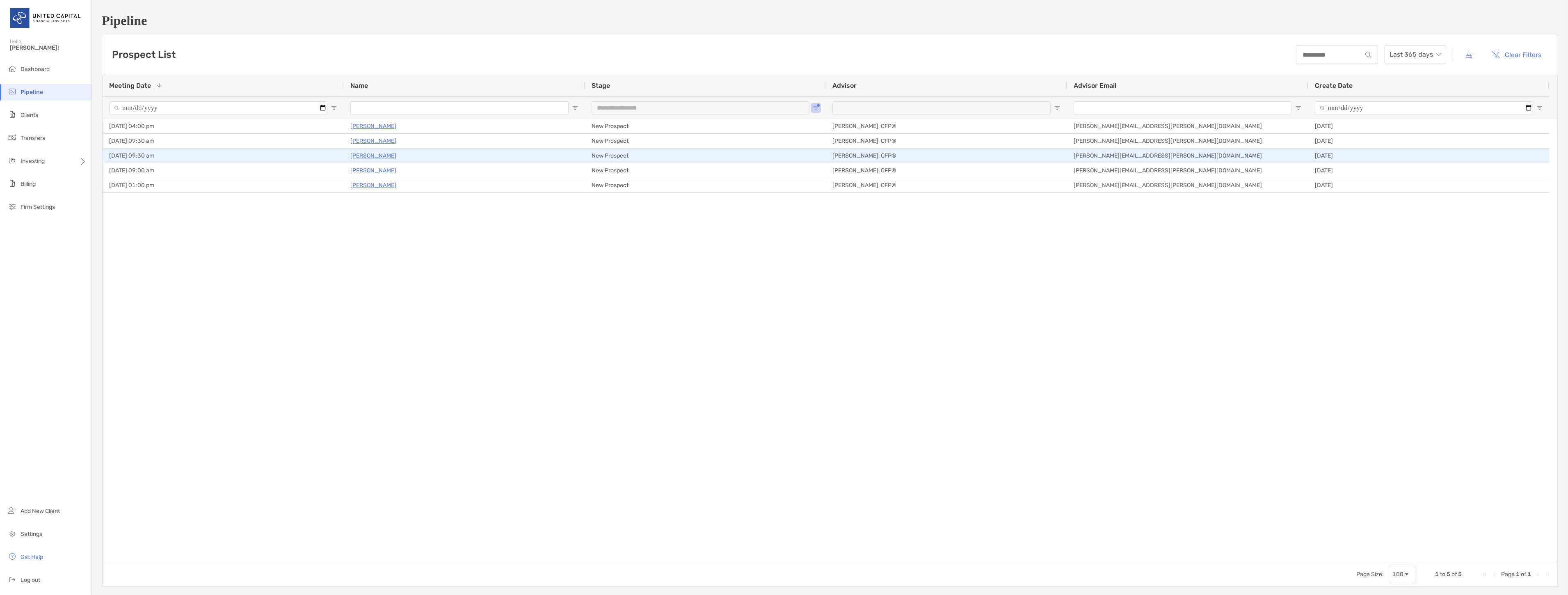
click at [363, 158] on p "[PERSON_NAME]" at bounding box center [373, 156] width 46 height 10
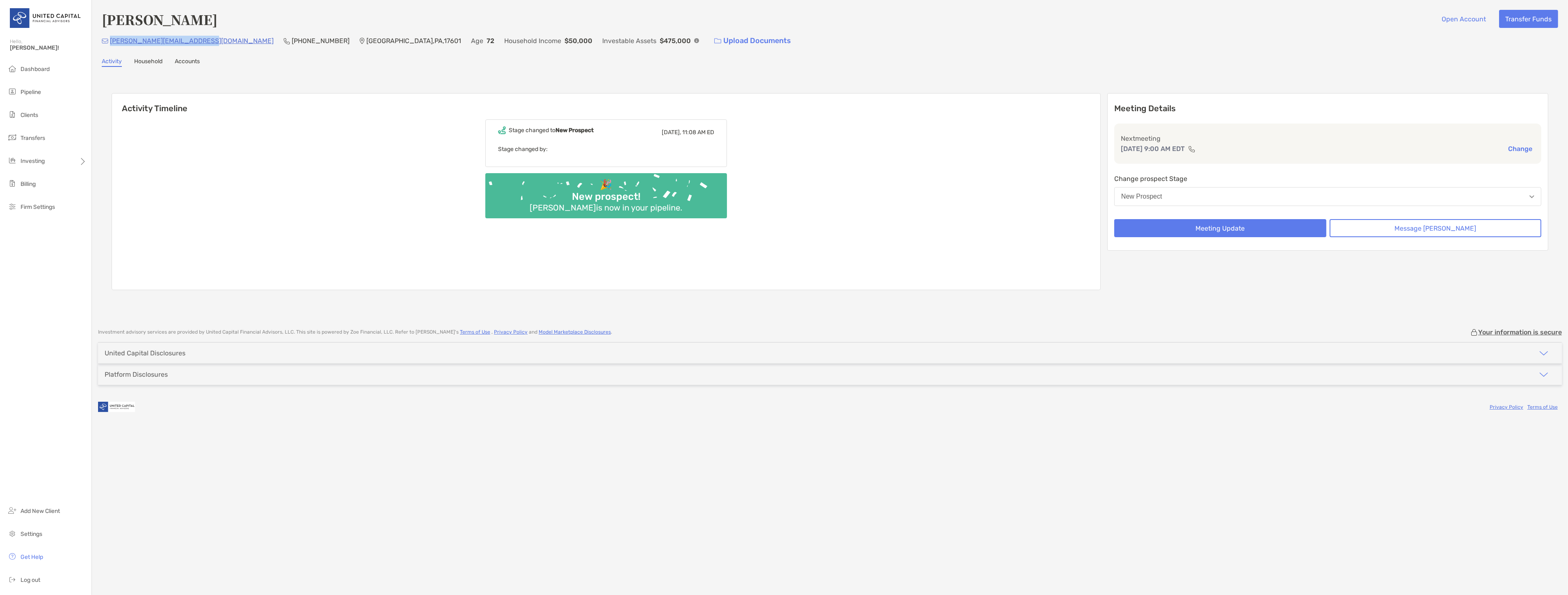
drag, startPoint x: 207, startPoint y: 41, endPoint x: 112, endPoint y: 46, distance: 95.1
click at [112, 46] on div "norene.lefthand@comcast.net (717) 615-3416 Neffsville , PA , 17601 Age 72 House…" at bounding box center [830, 41] width 1456 height 18
copy p "[PERSON_NAME][EMAIL_ADDRESS][DOMAIN_NAME]"
click at [1441, 228] on button "Message Zoe" at bounding box center [1435, 228] width 212 height 18
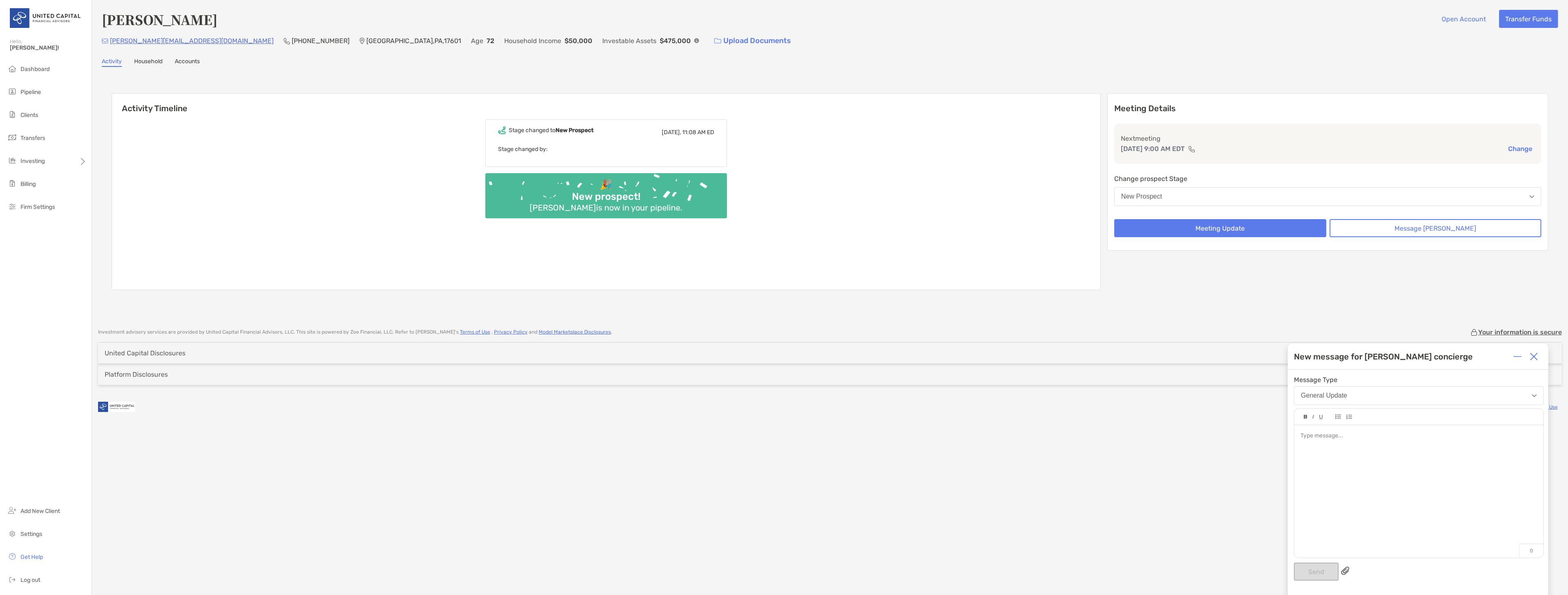
click at [1381, 431] on div at bounding box center [1419, 487] width 249 height 124
click at [1408, 437] on span "**********" at bounding box center [1363, 436] width 126 height 6
click at [1471, 438] on div "**********" at bounding box center [1418, 436] width 236 height 9
click at [1325, 564] on button "Send" at bounding box center [1316, 572] width 45 height 18
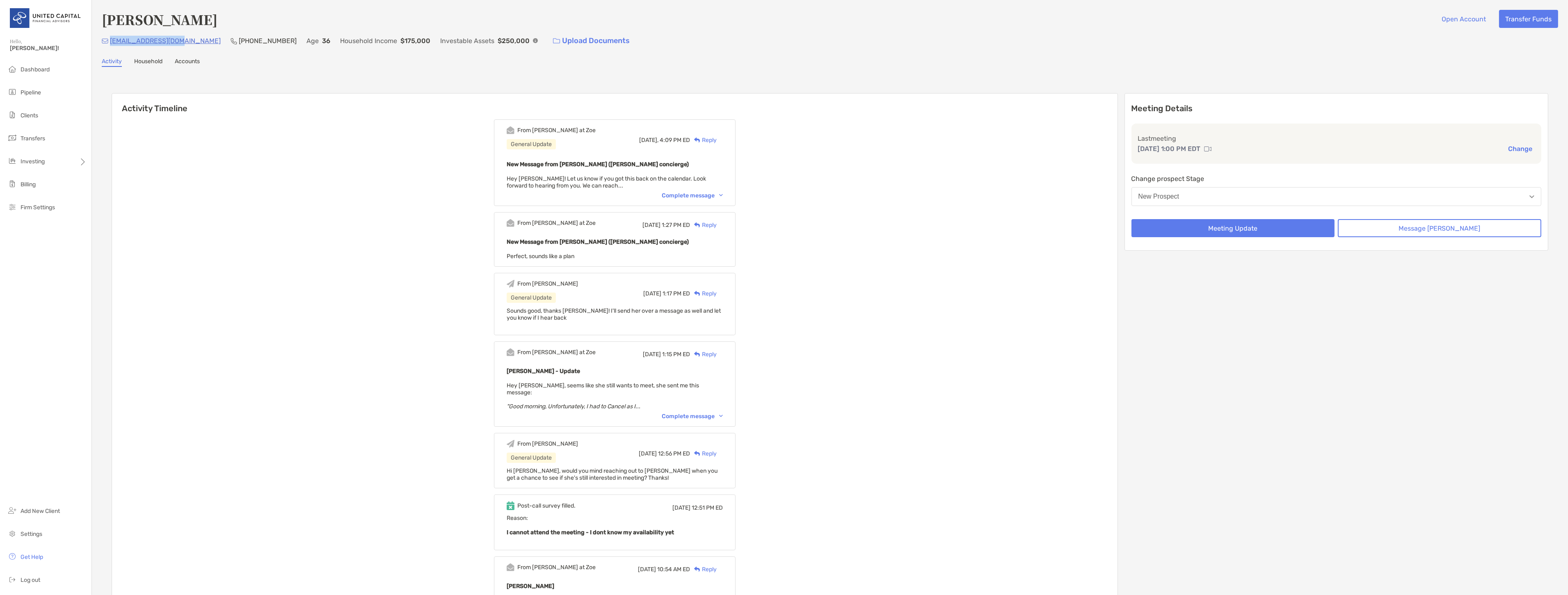
drag, startPoint x: 180, startPoint y: 40, endPoint x: 109, endPoint y: 42, distance: 71.0
click at [109, 42] on div "[EMAIL_ADDRESS][DOMAIN_NAME] [PHONE_NUMBER] Age [DEMOGRAPHIC_DATA] Household In…" at bounding box center [830, 41] width 1456 height 18
copy p "[EMAIL_ADDRESS][DOMAIN_NAME]"
click at [1512, 148] on button "Change" at bounding box center [1520, 149] width 29 height 9
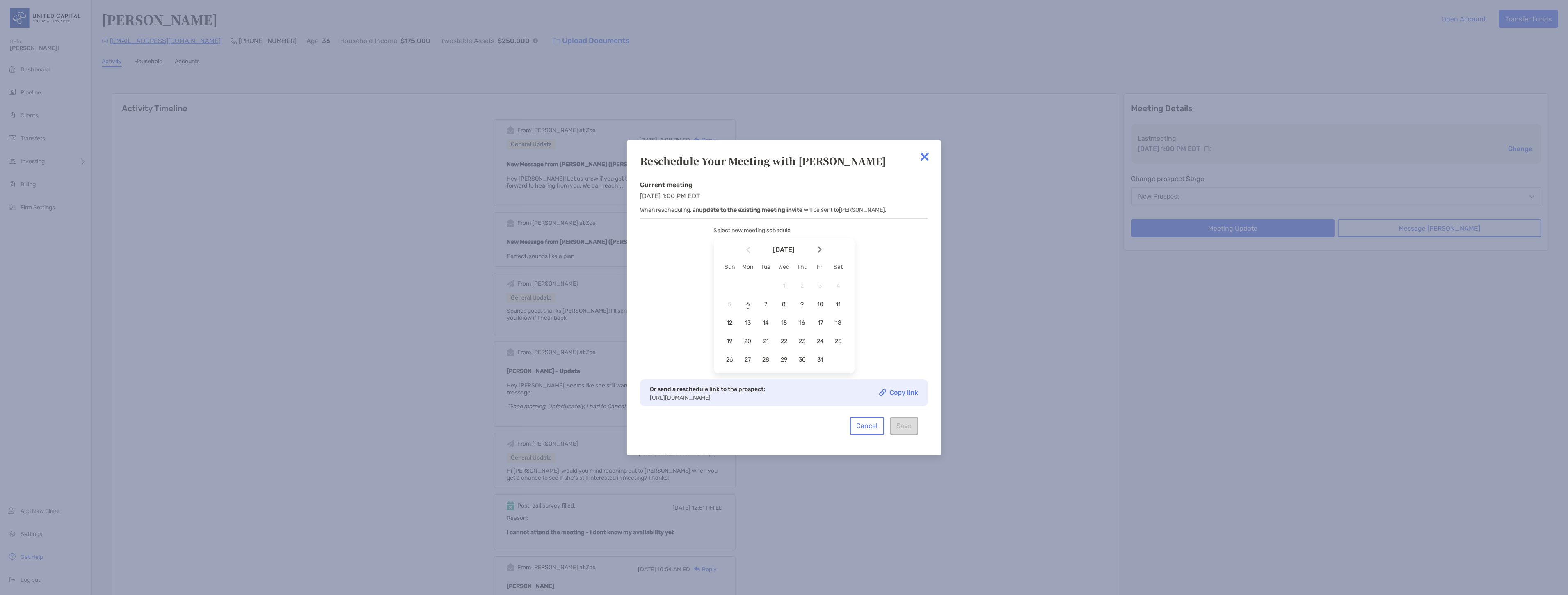
click at [895, 393] on link "Copy link" at bounding box center [899, 392] width 39 height 7
click at [928, 154] on img at bounding box center [924, 157] width 16 height 16
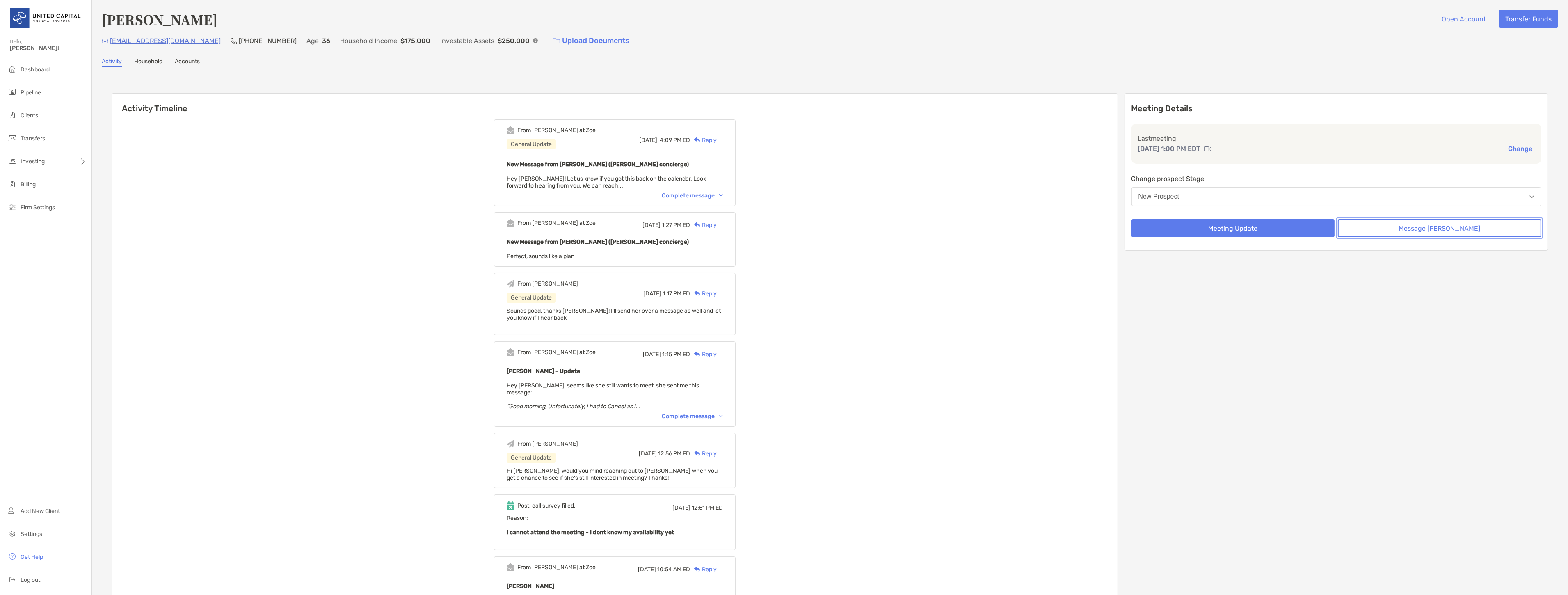
click at [1438, 232] on button "Message [PERSON_NAME]" at bounding box center [1440, 228] width 204 height 18
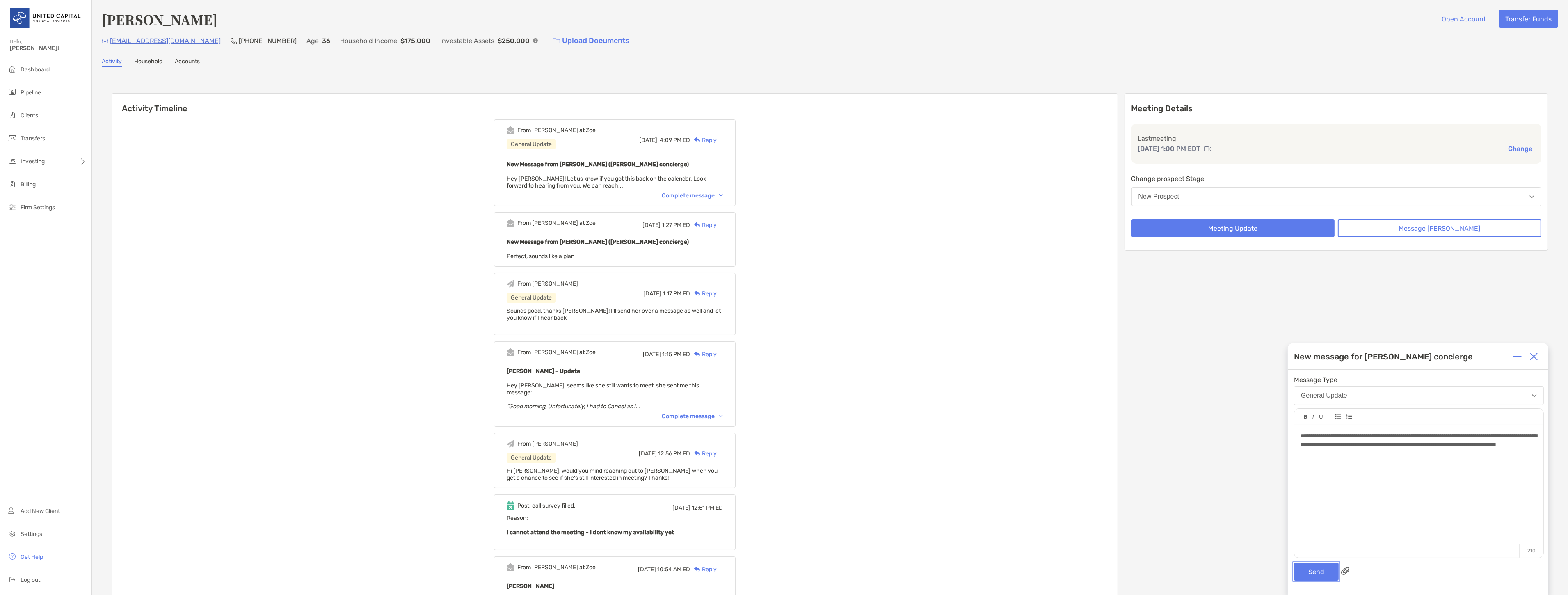
click at [1319, 567] on button "Send" at bounding box center [1316, 572] width 45 height 18
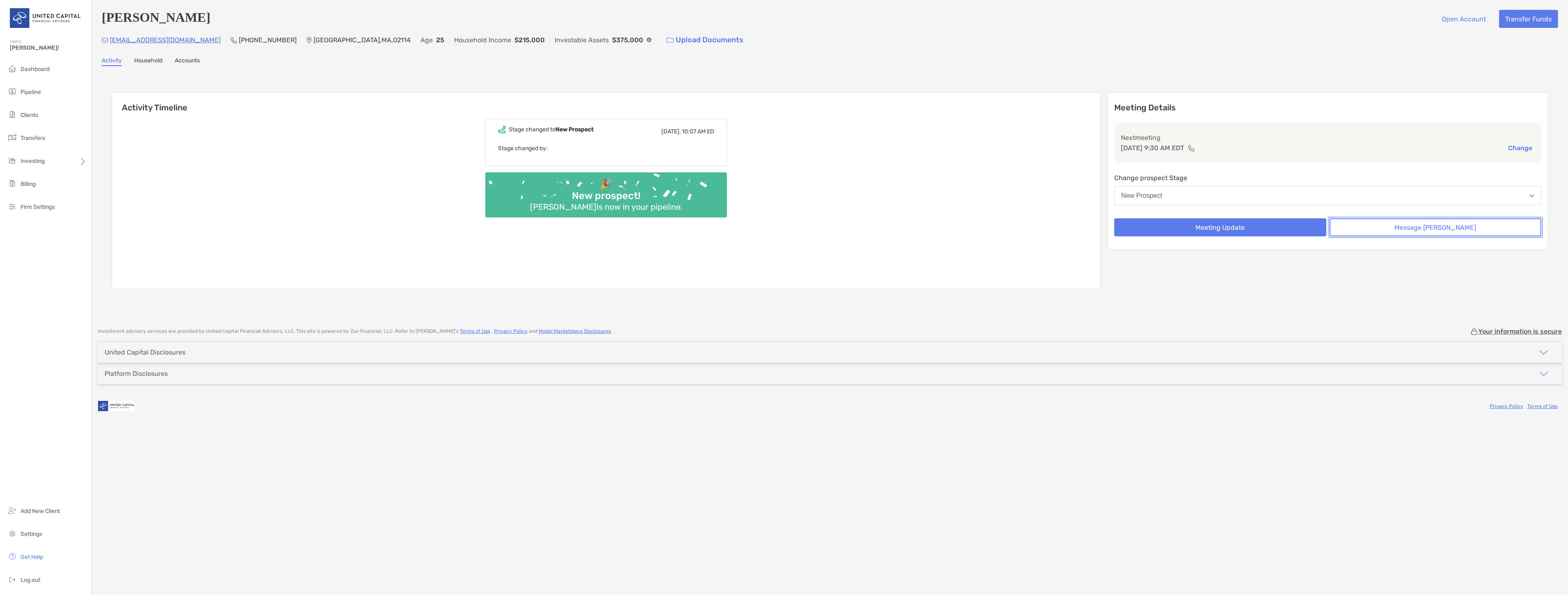
click at [1498, 229] on button "Message [PERSON_NAME]" at bounding box center [1435, 227] width 212 height 18
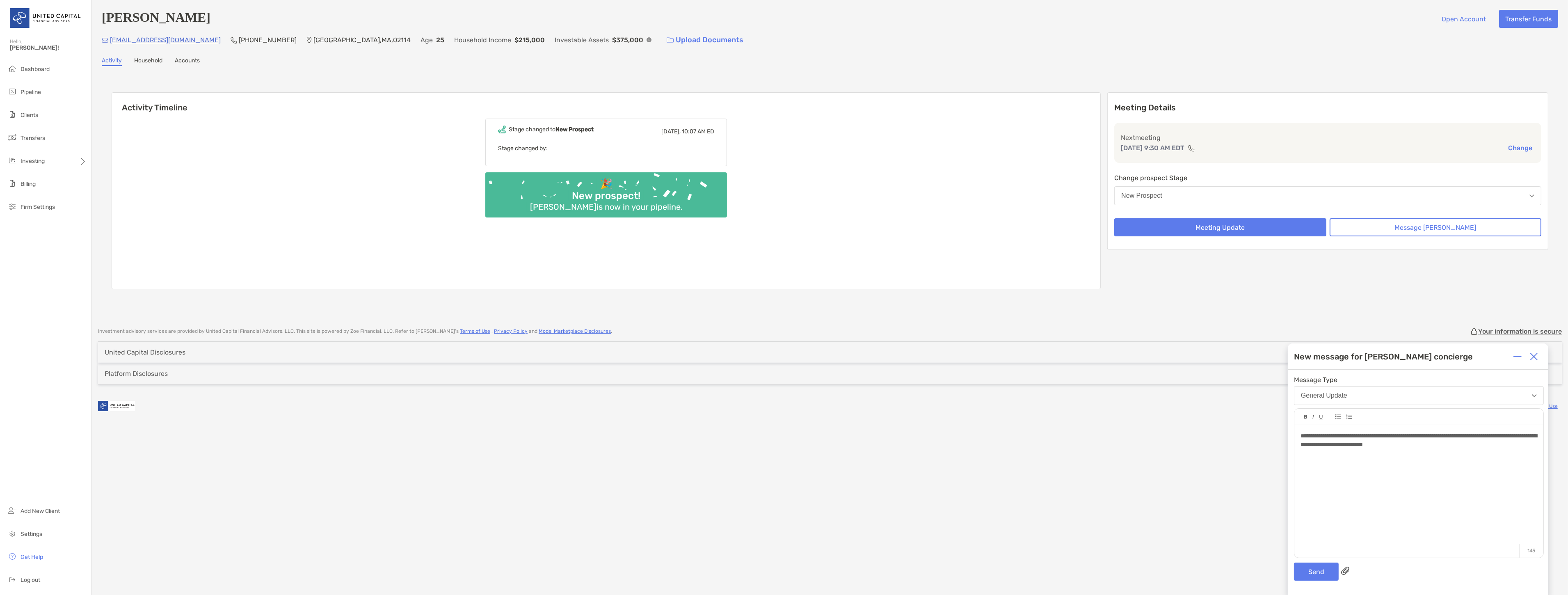
click at [1325, 440] on div "**********" at bounding box center [1418, 440] width 236 height 17
click at [1309, 575] on button "Send" at bounding box center [1316, 572] width 45 height 18
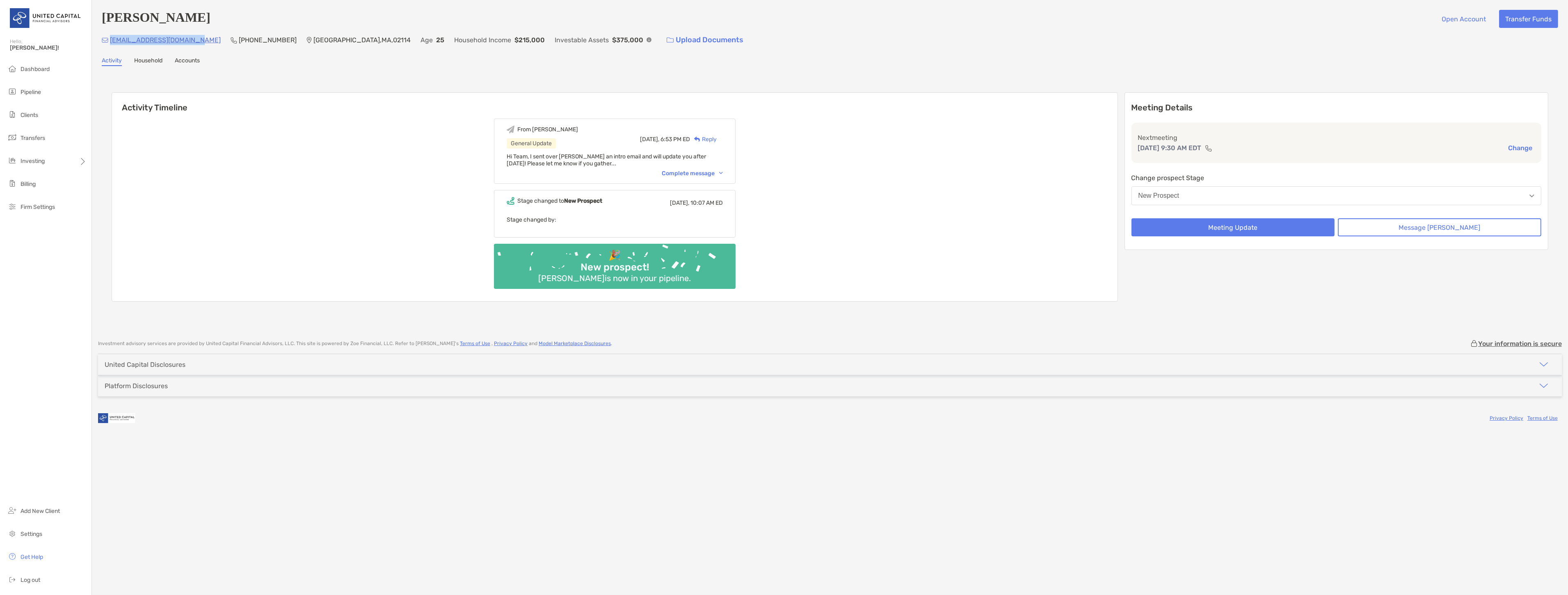
drag, startPoint x: 199, startPoint y: 41, endPoint x: 109, endPoint y: 46, distance: 90.1
click at [109, 46] on div "[EMAIL_ADDRESS][DOMAIN_NAME] [PHONE_NUMBER] [GEOGRAPHIC_DATA] Age [DEMOGRAPHIC_…" at bounding box center [830, 40] width 1456 height 18
copy p "[EMAIL_ADDRESS][DOMAIN_NAME]"
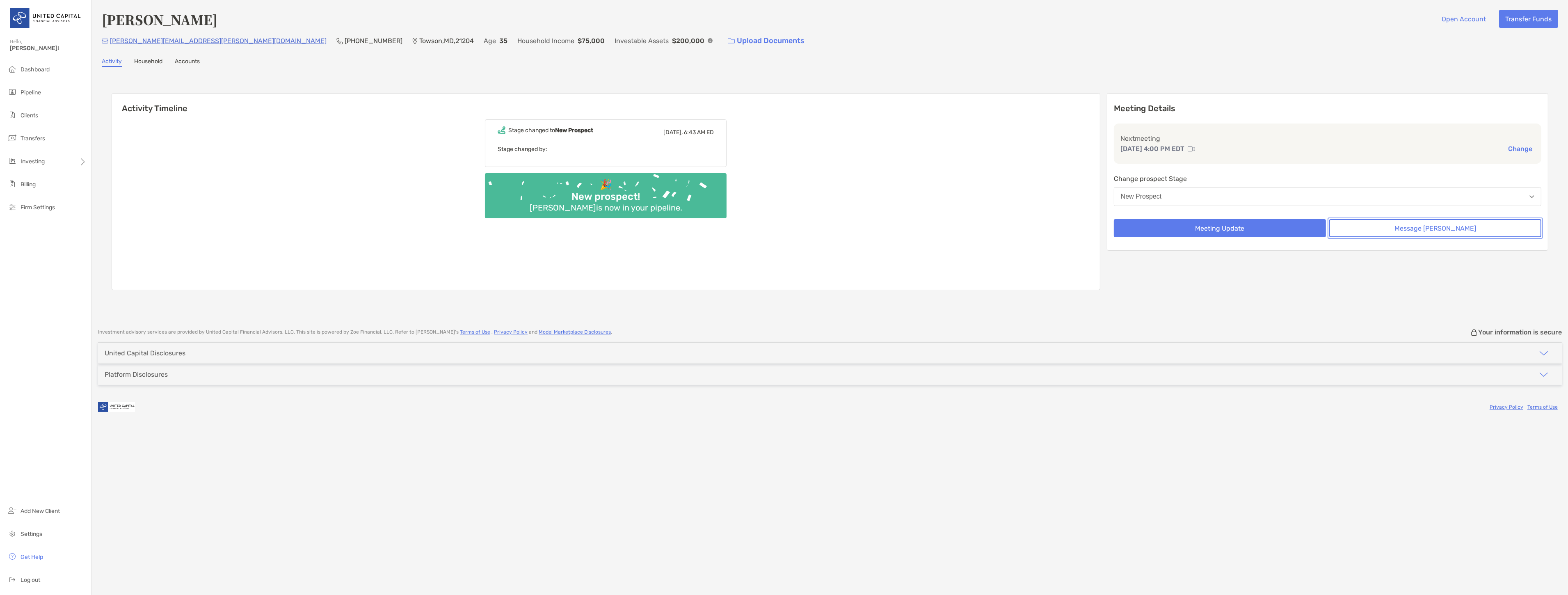
click at [1393, 223] on button "Message [PERSON_NAME]" at bounding box center [1435, 228] width 212 height 18
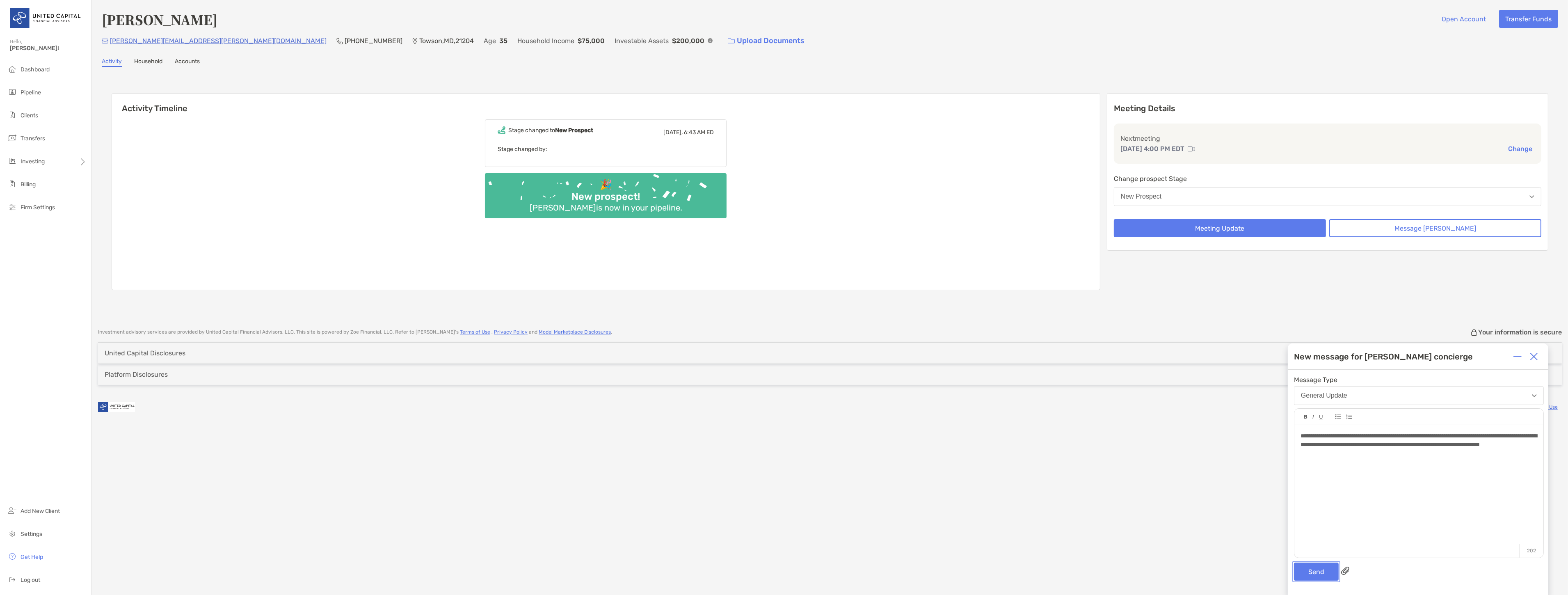
click at [1322, 568] on button "Send" at bounding box center [1316, 572] width 45 height 18
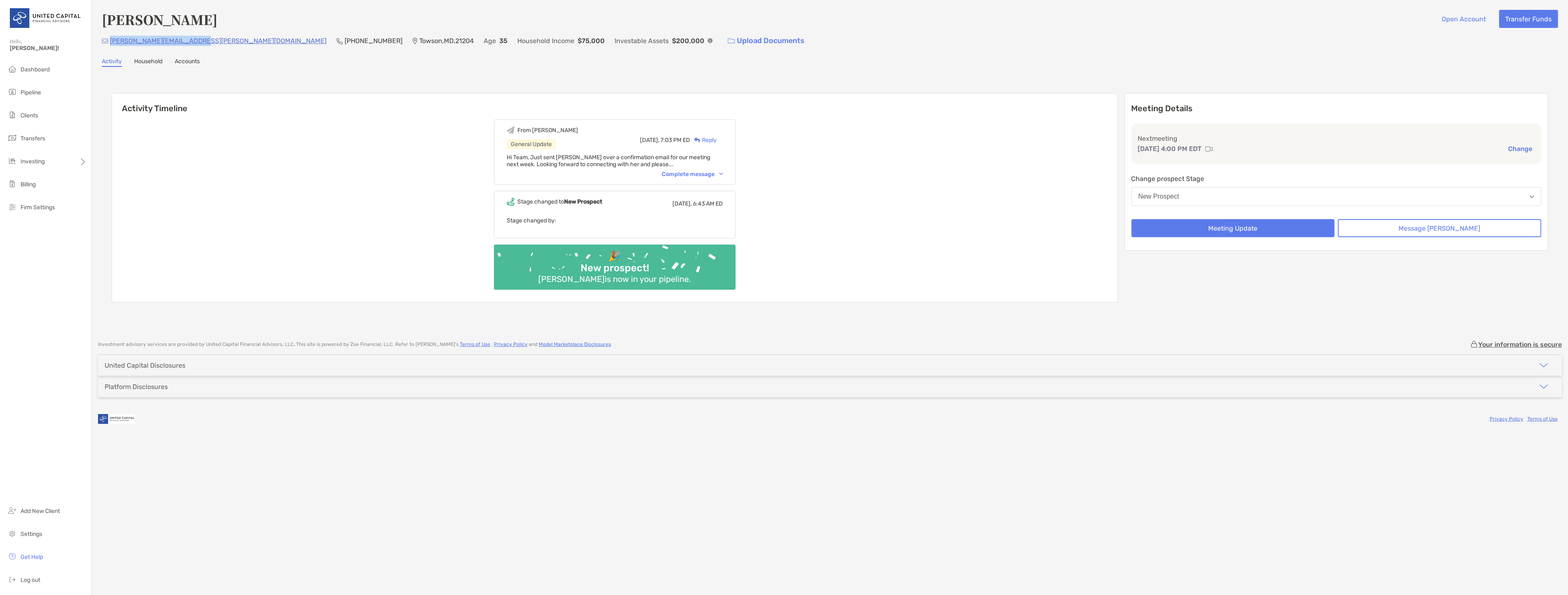
drag, startPoint x: 196, startPoint y: 39, endPoint x: 109, endPoint y: 42, distance: 87.1
click at [109, 42] on div "viviana.milazzo@yahoo.com (917) 294-1744 Towson , MD , 21204 Age 35 Household I…" at bounding box center [830, 41] width 1456 height 18
click at [202, 45] on div "viviana.milazzo@yahoo.com (917) 294-1744 Towson , MD , 21204 Age 35 Household I…" at bounding box center [830, 41] width 1456 height 18
drag, startPoint x: 198, startPoint y: 40, endPoint x: 112, endPoint y: 44, distance: 86.1
click at [112, 44] on div "viviana.milazzo@yahoo.com (917) 294-1744 Towson , MD , 21204 Age 35 Household I…" at bounding box center [830, 41] width 1456 height 18
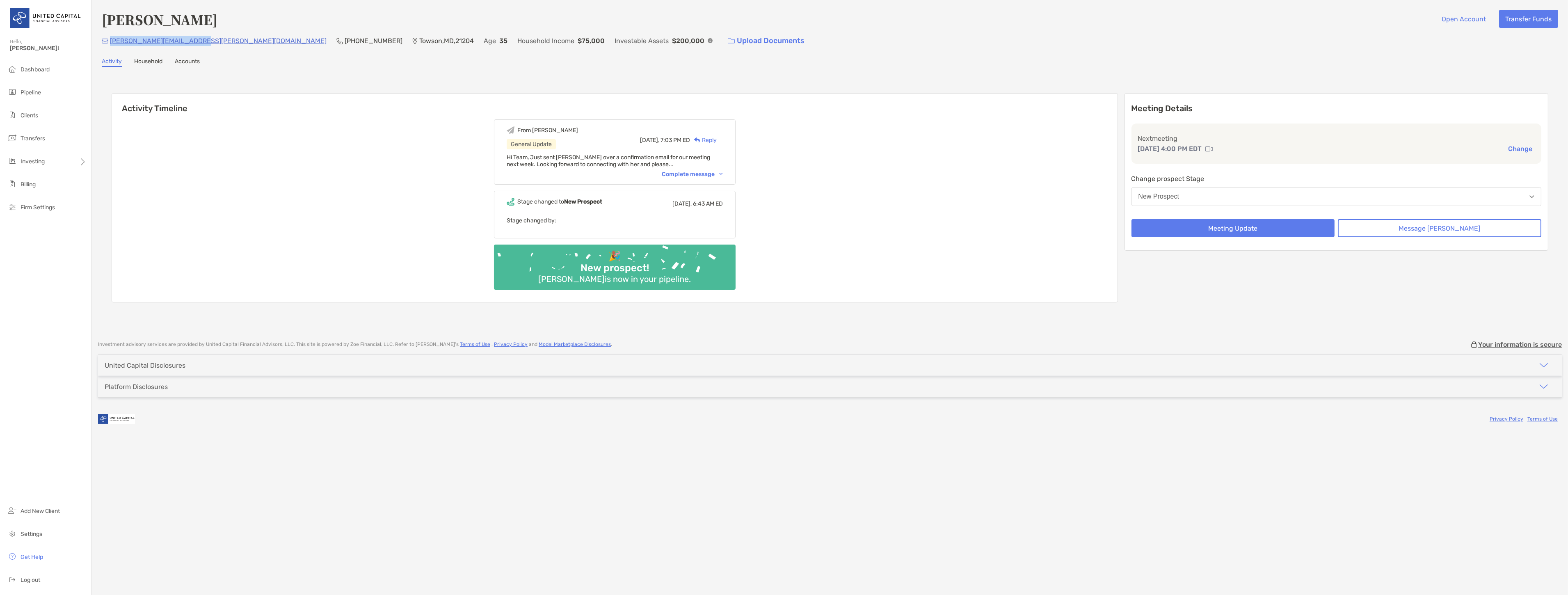
copy p "viviana.milazzo@yahoo.com"
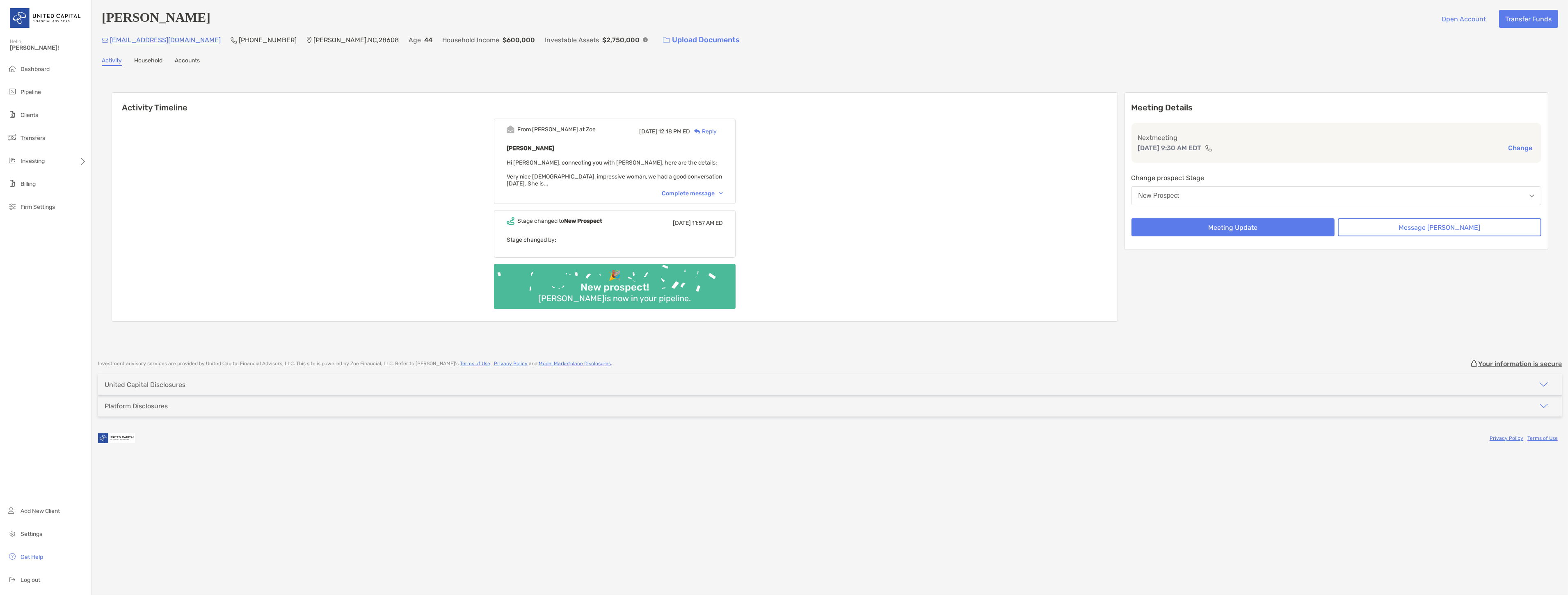
click at [723, 190] on div "Complete message" at bounding box center [692, 193] width 61 height 7
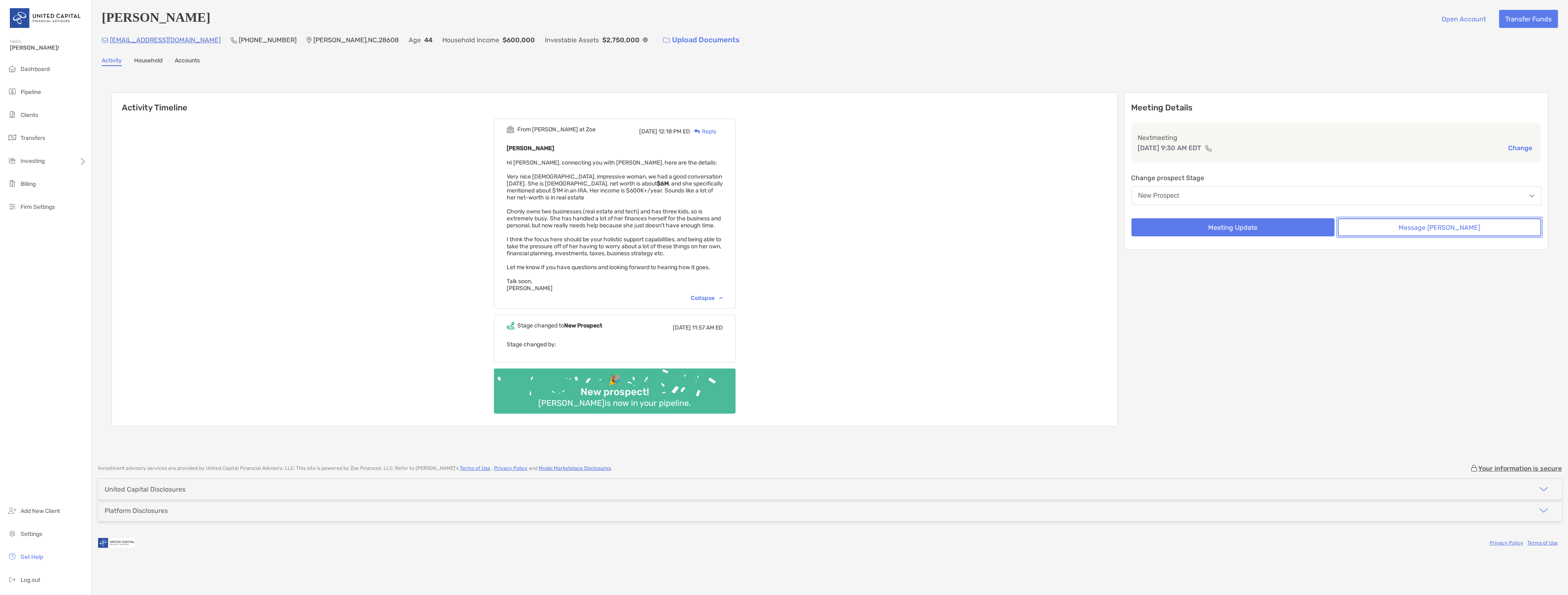
click at [1462, 226] on button "Message [PERSON_NAME]" at bounding box center [1440, 227] width 204 height 18
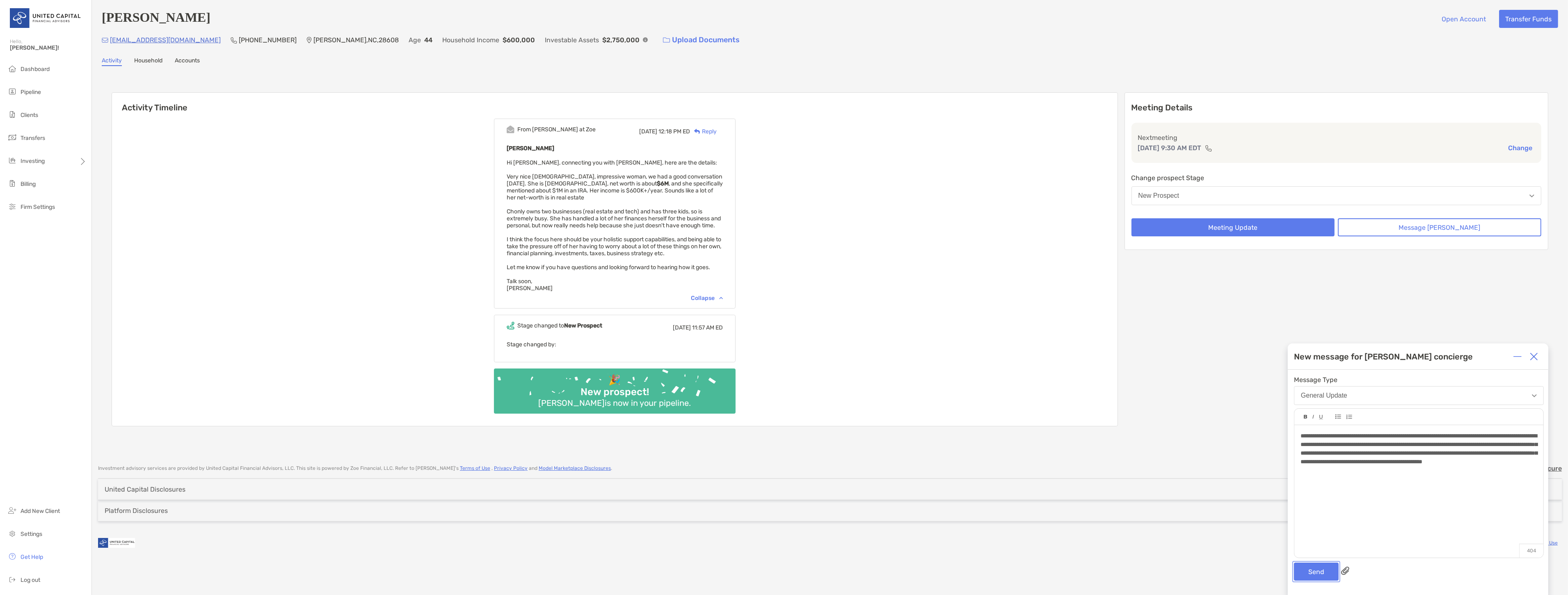
click at [1309, 571] on button "Send" at bounding box center [1316, 572] width 45 height 18
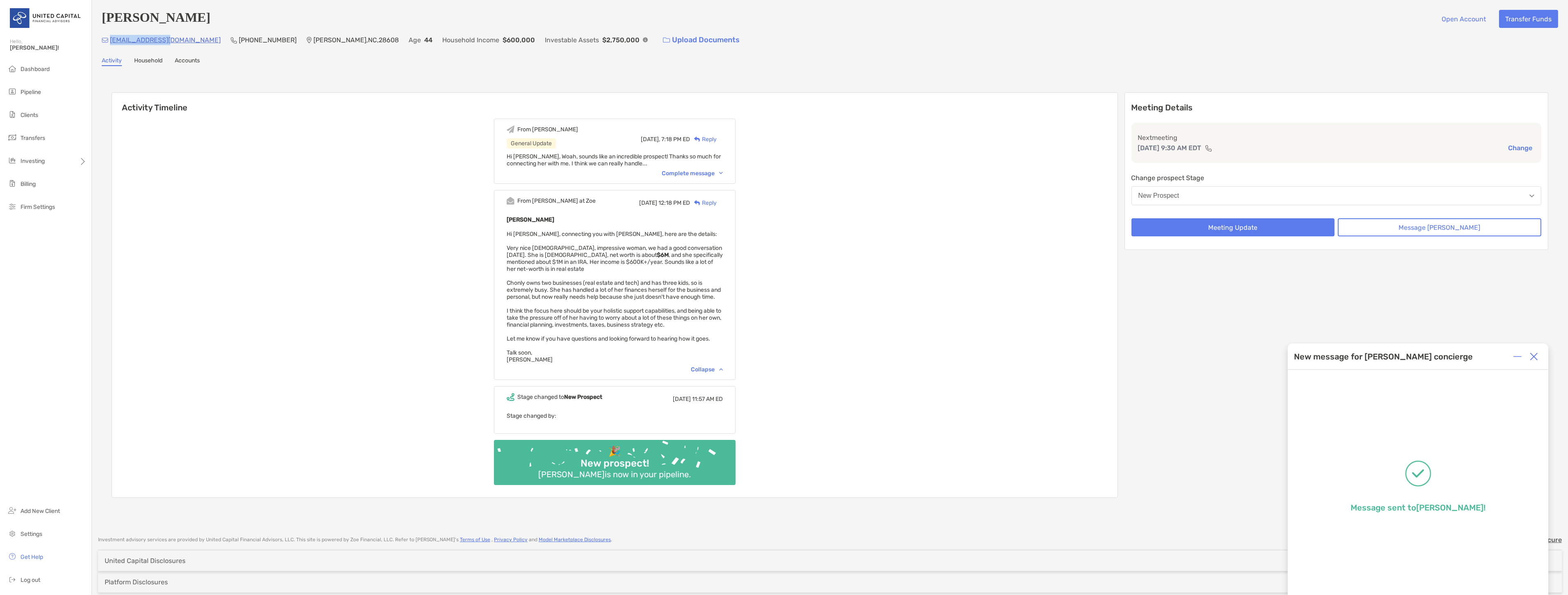
drag, startPoint x: 171, startPoint y: 42, endPoint x: 110, endPoint y: 46, distance: 61.1
click at [110, 46] on div "[EMAIL_ADDRESS][DOMAIN_NAME] (919) 332-[GEOGRAPHIC_DATA] Age [DEMOGRAPHIC_DATA]…" at bounding box center [830, 40] width 1456 height 18
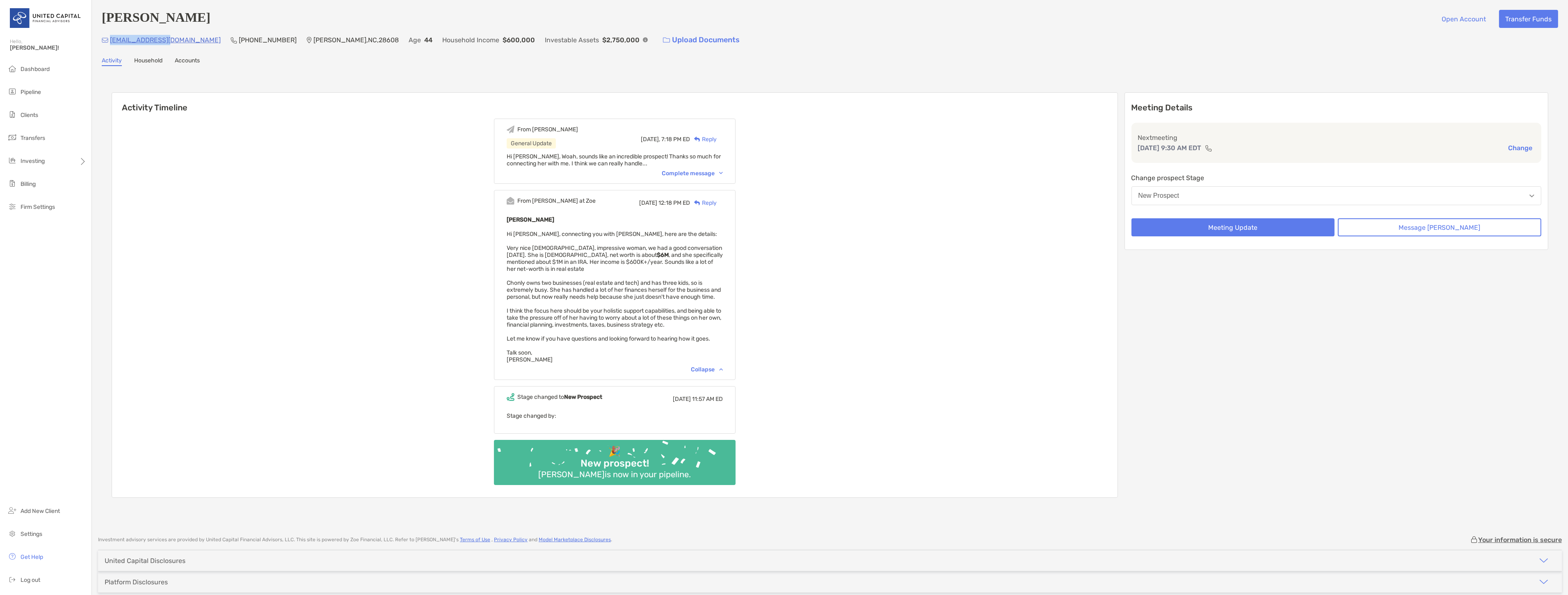
copy p "[EMAIL_ADDRESS][DOMAIN_NAME]"
click at [330, 64] on div "Activity Household Accounts" at bounding box center [830, 61] width 1456 height 9
drag, startPoint x: 169, startPoint y: 40, endPoint x: 111, endPoint y: 46, distance: 58.3
click at [111, 46] on div "[EMAIL_ADDRESS][DOMAIN_NAME] (919) 332-[GEOGRAPHIC_DATA] Age [DEMOGRAPHIC_DATA]…" at bounding box center [830, 40] width 1456 height 18
copy p "[EMAIL_ADDRESS][DOMAIN_NAME]"
